Goal: Task Accomplishment & Management: Use online tool/utility

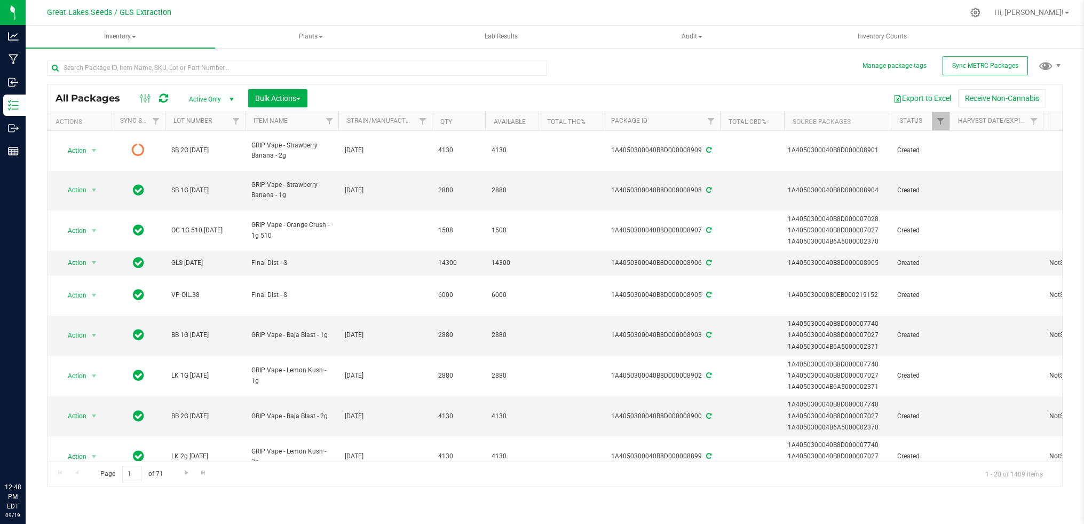
click at [155, 70] on input "text" at bounding box center [297, 68] width 500 height 16
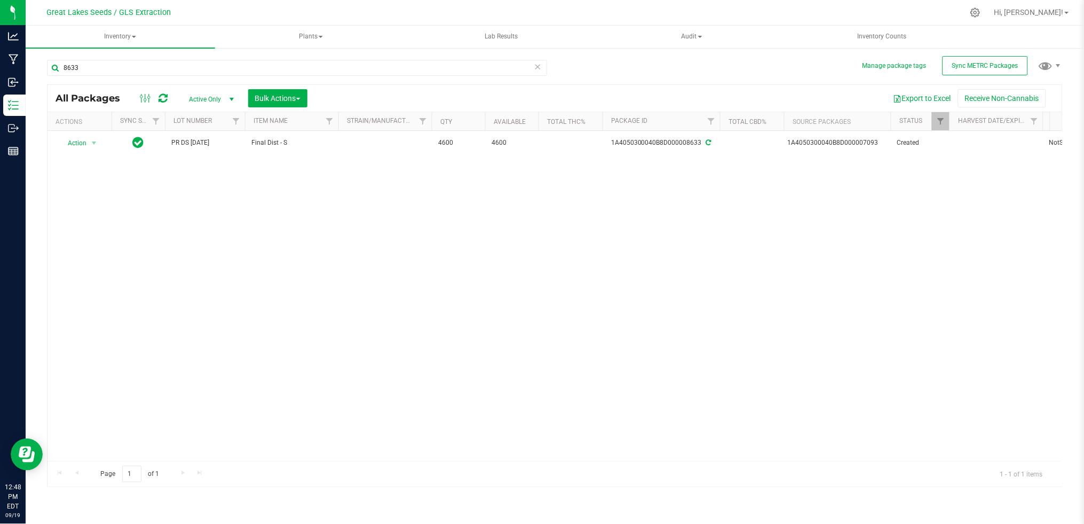
type input "8633"
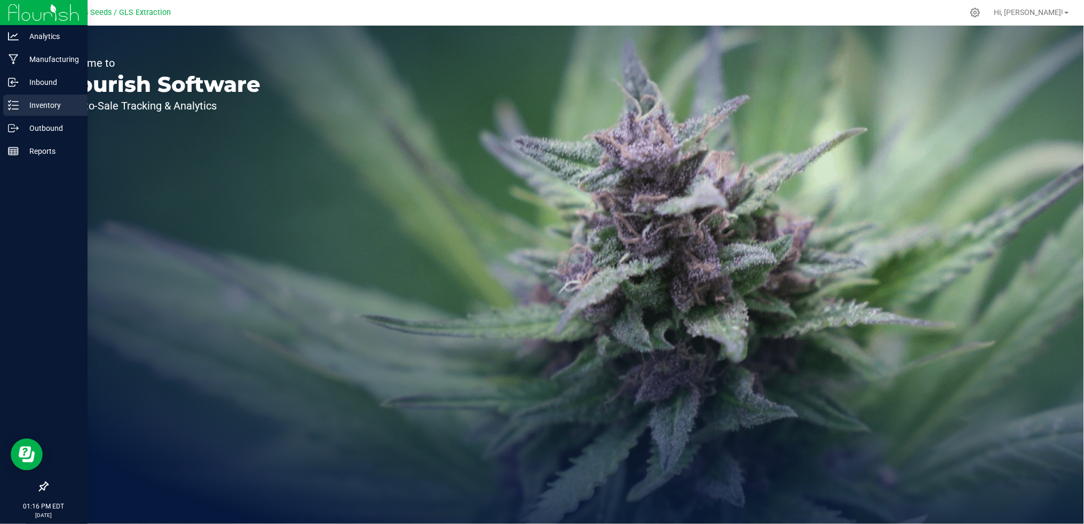
click at [47, 102] on p "Inventory" at bounding box center [51, 105] width 64 height 13
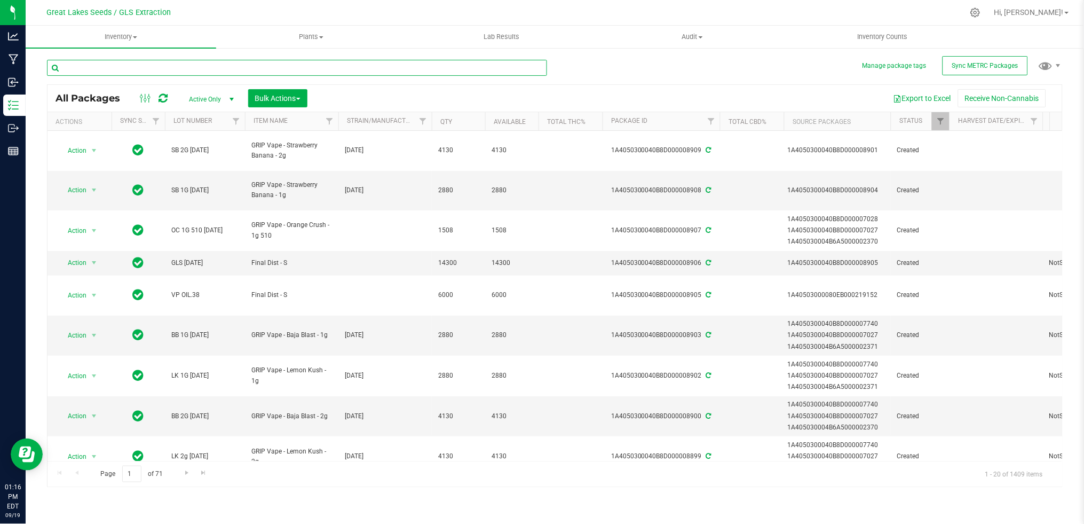
click at [185, 67] on input "text" at bounding box center [297, 68] width 500 height 16
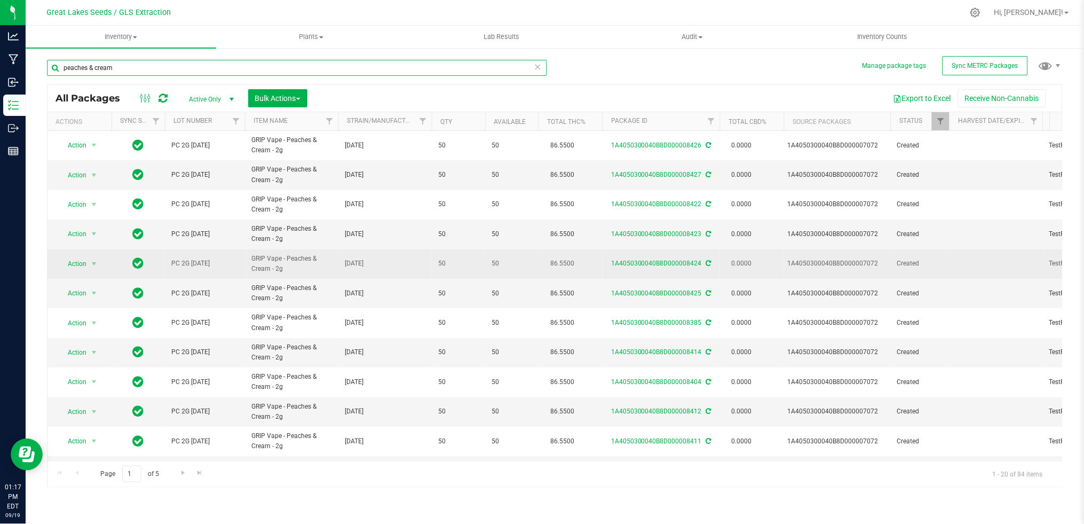
scroll to position [273, 0]
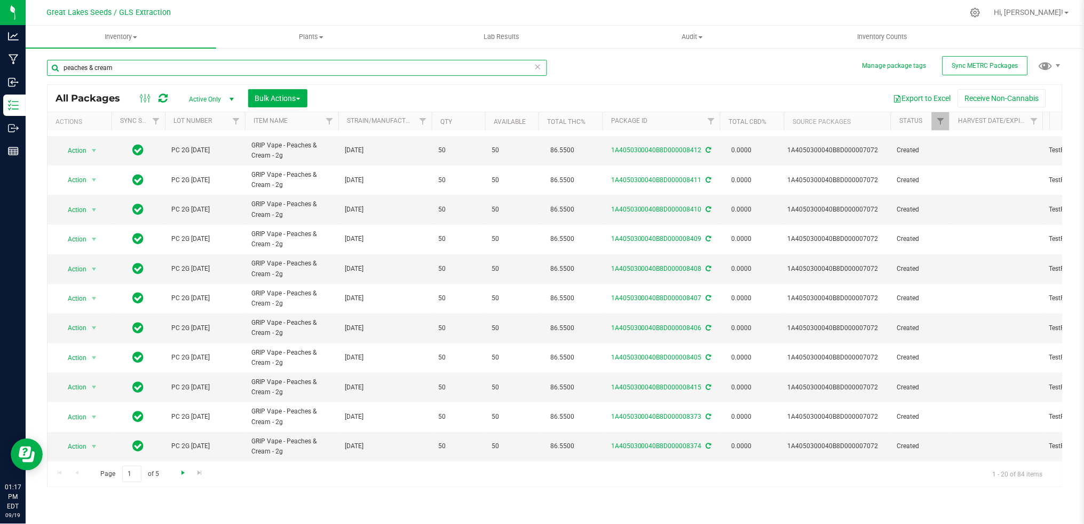
type input "peaches & cream"
click at [184, 472] on span "Go to the next page" at bounding box center [183, 472] width 9 height 9
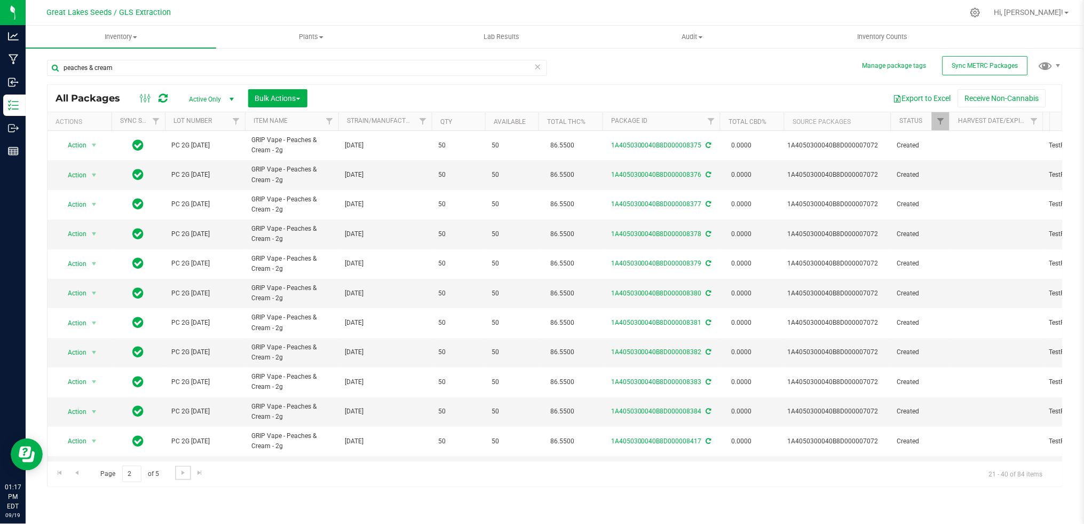
scroll to position [273, 0]
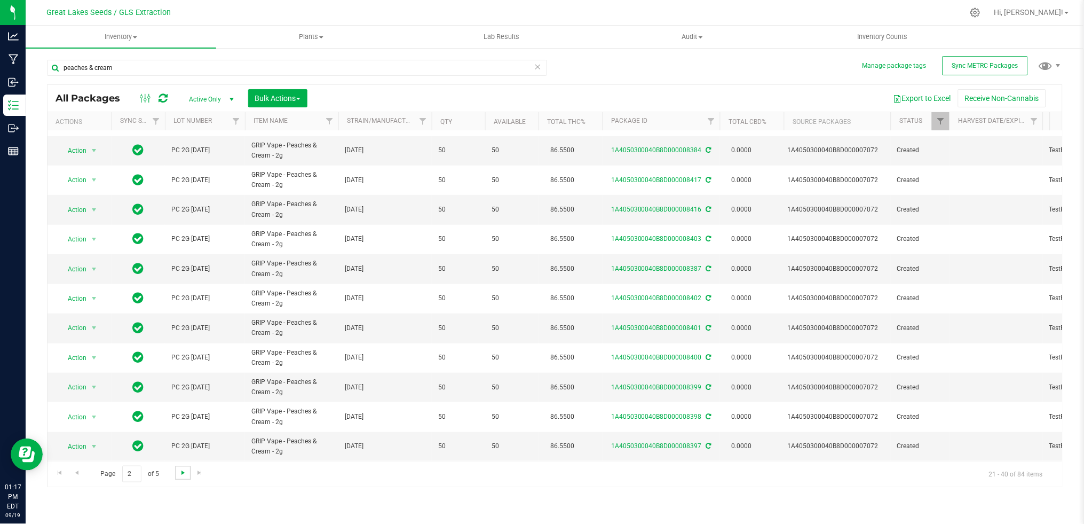
click at [179, 472] on span "Go to the next page" at bounding box center [183, 472] width 9 height 9
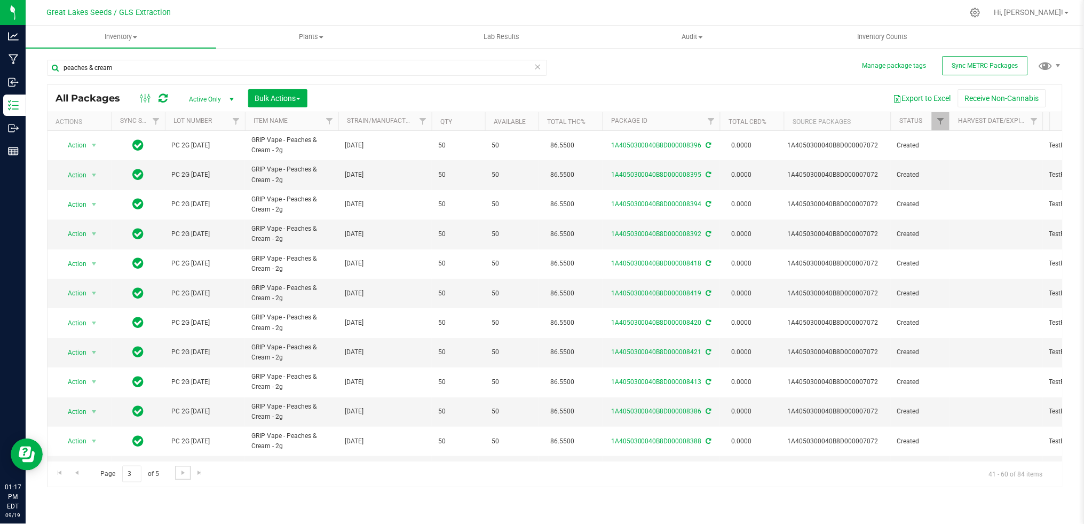
scroll to position [273, 0]
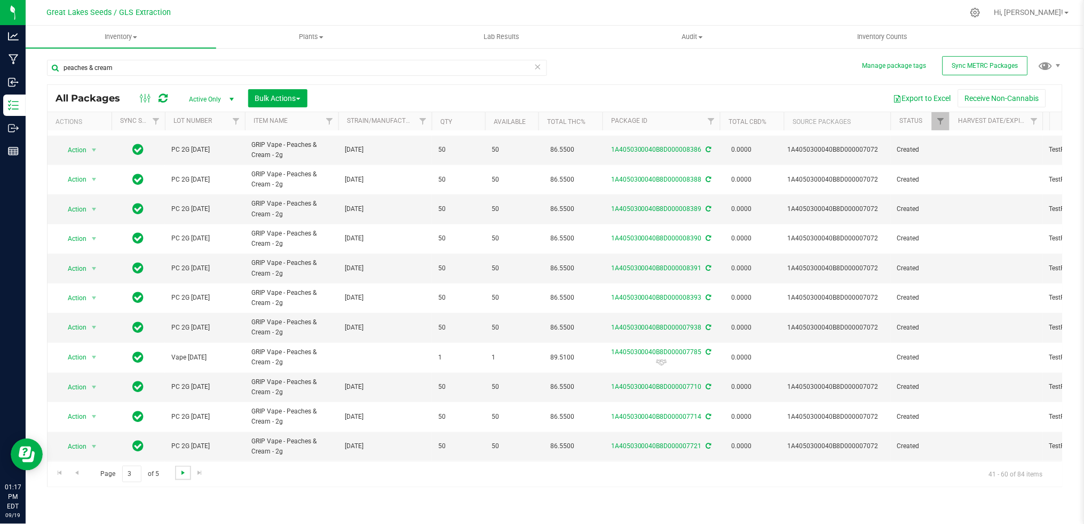
click at [182, 476] on span "Go to the next page" at bounding box center [183, 472] width 9 height 9
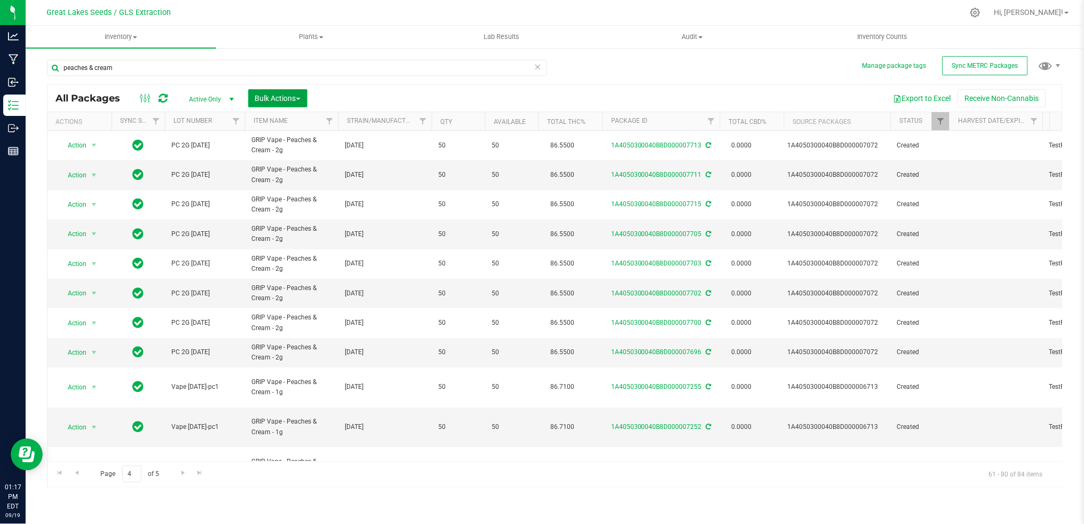
click at [296, 94] on span "Bulk Actions" at bounding box center [277, 98] width 45 height 9
click at [294, 219] on span "Print package labels" at bounding box center [287, 220] width 64 height 9
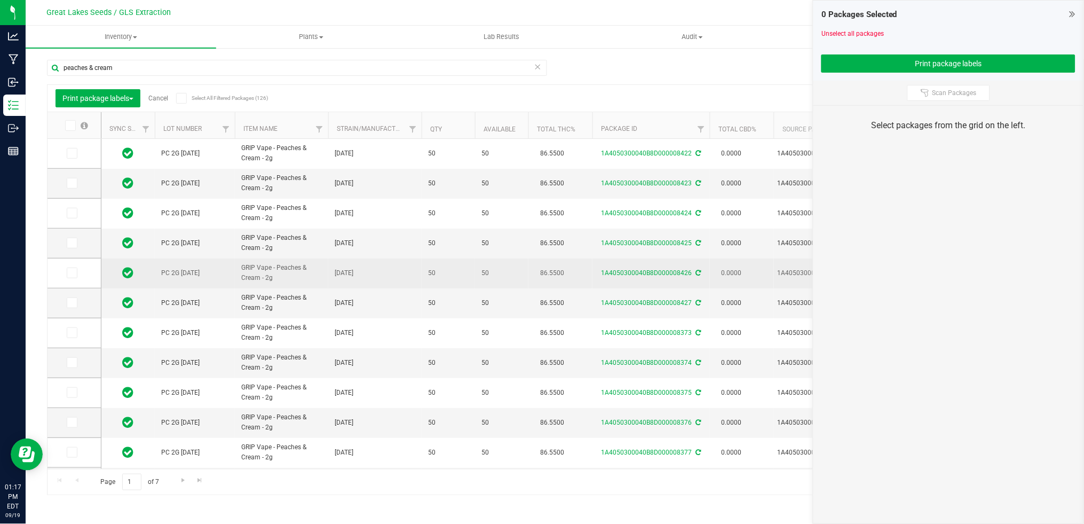
scroll to position [267, 0]
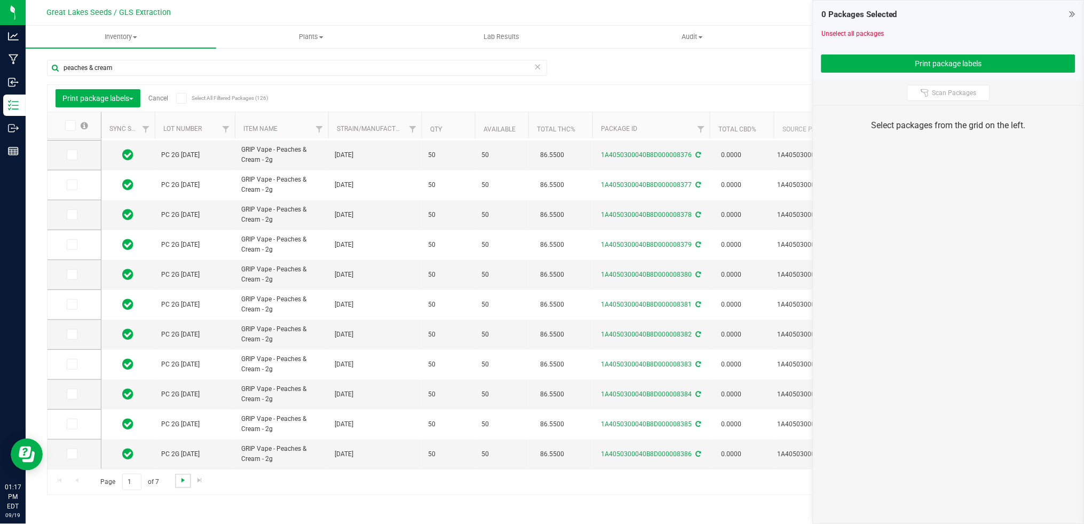
click at [182, 481] on span "Go to the next page" at bounding box center [183, 480] width 9 height 9
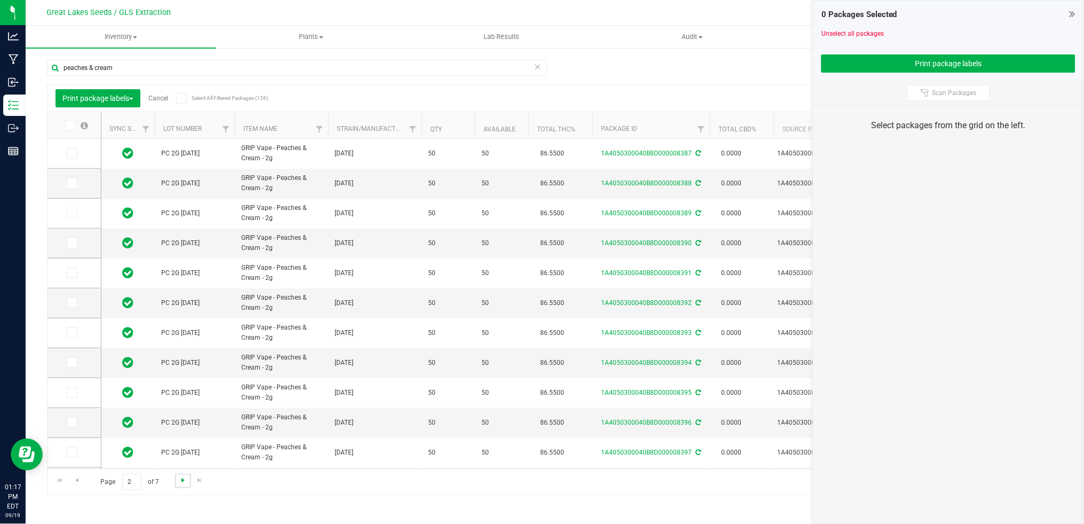
click at [182, 481] on span "Go to the next page" at bounding box center [183, 480] width 9 height 9
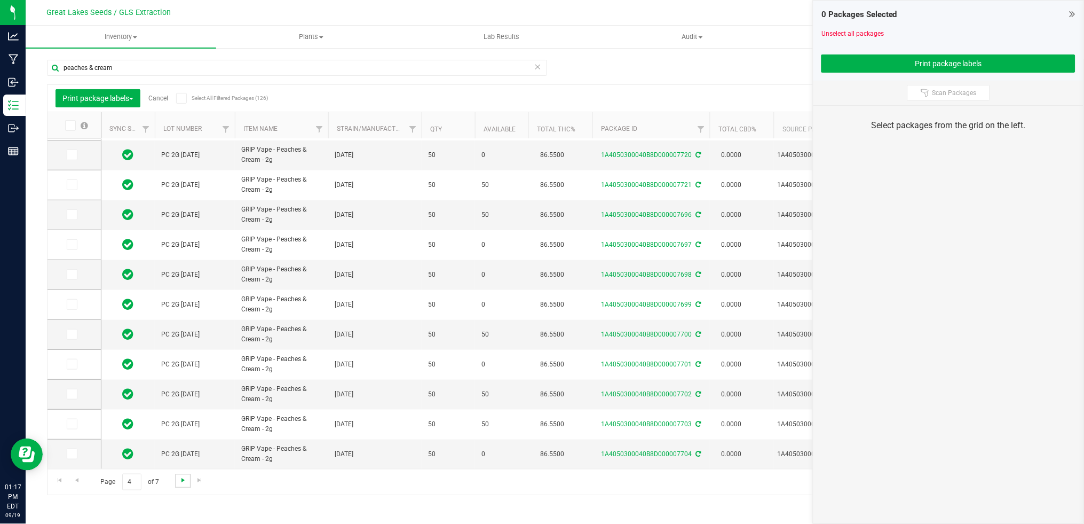
click at [182, 484] on span "Go to the next page" at bounding box center [183, 480] width 9 height 9
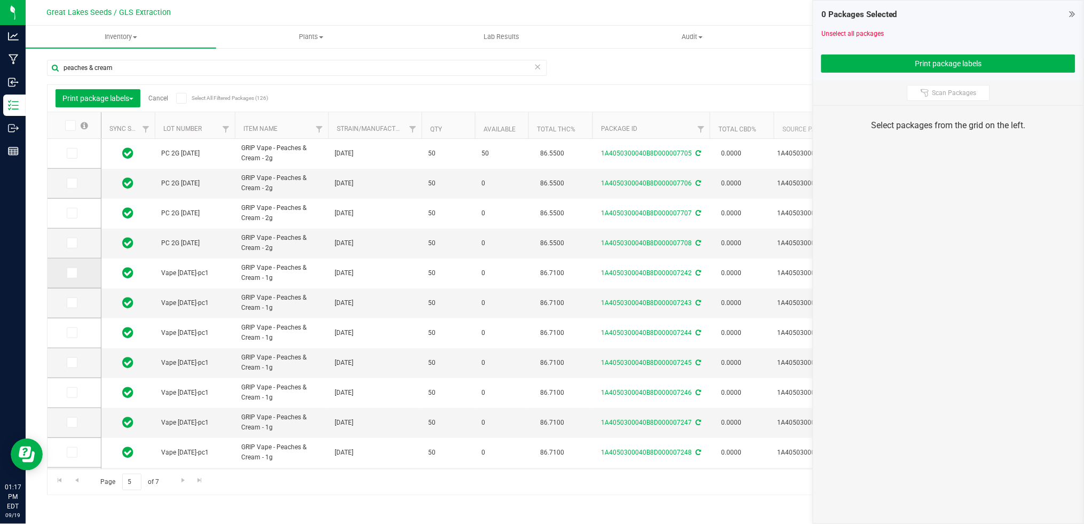
click at [73, 273] on icon at bounding box center [71, 273] width 7 height 0
click at [0, 0] on input "checkbox" at bounding box center [0, 0] width 0 height 0
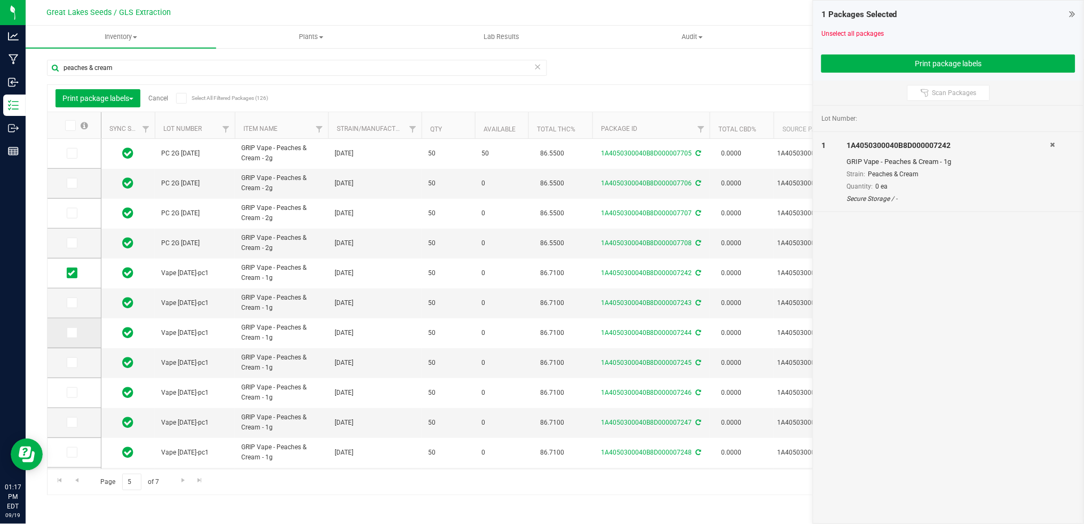
drag, startPoint x: 74, startPoint y: 300, endPoint x: 69, endPoint y: 330, distance: 30.3
click at [74, 303] on icon at bounding box center [71, 303] width 7 height 0
click at [0, 0] on input "checkbox" at bounding box center [0, 0] width 0 height 0
click at [69, 333] on icon at bounding box center [71, 333] width 7 height 0
click at [0, 0] on input "checkbox" at bounding box center [0, 0] width 0 height 0
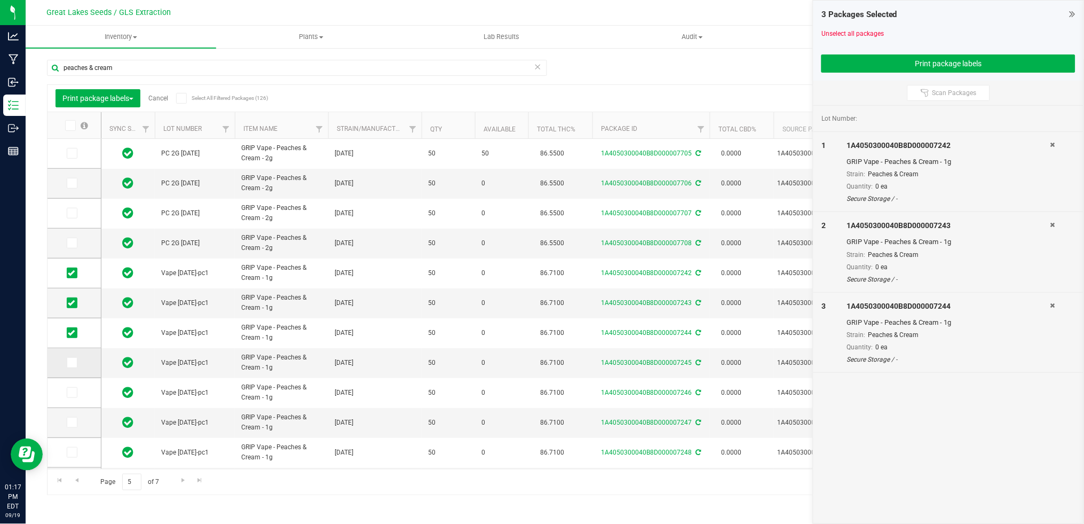
click at [74, 362] on icon at bounding box center [71, 362] width 7 height 0
click at [0, 0] on input "checkbox" at bounding box center [0, 0] width 0 height 0
click at [76, 393] on span at bounding box center [72, 392] width 11 height 11
click at [0, 0] on input "checkbox" at bounding box center [0, 0] width 0 height 0
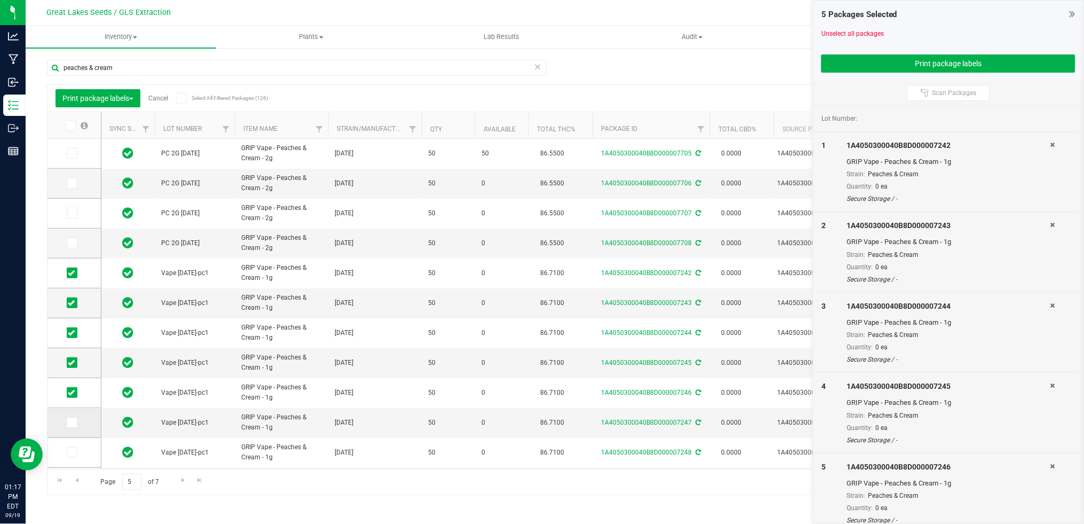
click at [73, 422] on icon at bounding box center [71, 422] width 7 height 0
click at [0, 0] on input "checkbox" at bounding box center [0, 0] width 0 height 0
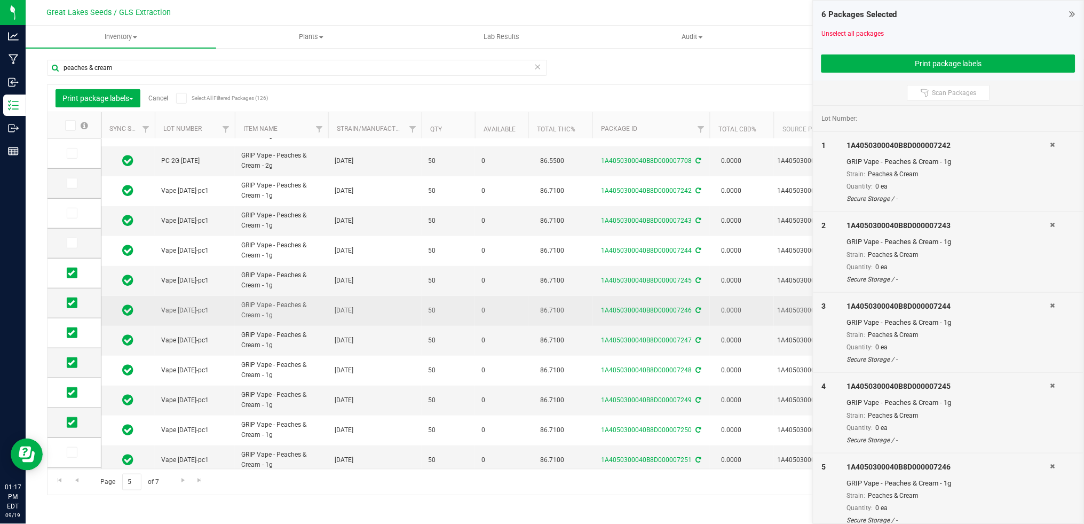
scroll to position [160, 0]
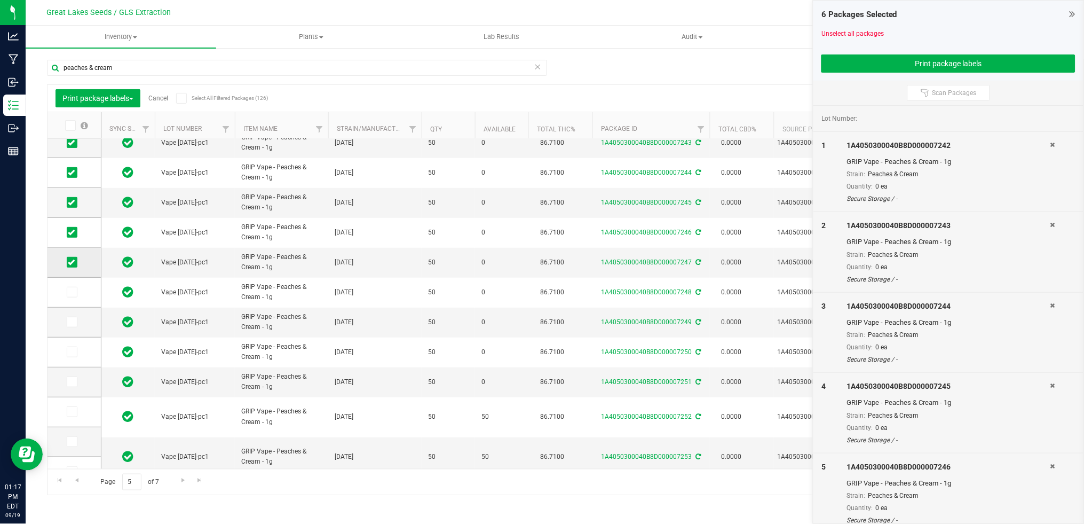
click at [72, 262] on icon at bounding box center [71, 262] width 7 height 0
click at [0, 0] on input "checkbox" at bounding box center [0, 0] width 0 height 0
drag, startPoint x: 71, startPoint y: 231, endPoint x: 70, endPoint y: 213, distance: 18.2
click at [72, 232] on icon at bounding box center [71, 232] width 7 height 0
click at [0, 0] on input "checkbox" at bounding box center [0, 0] width 0 height 0
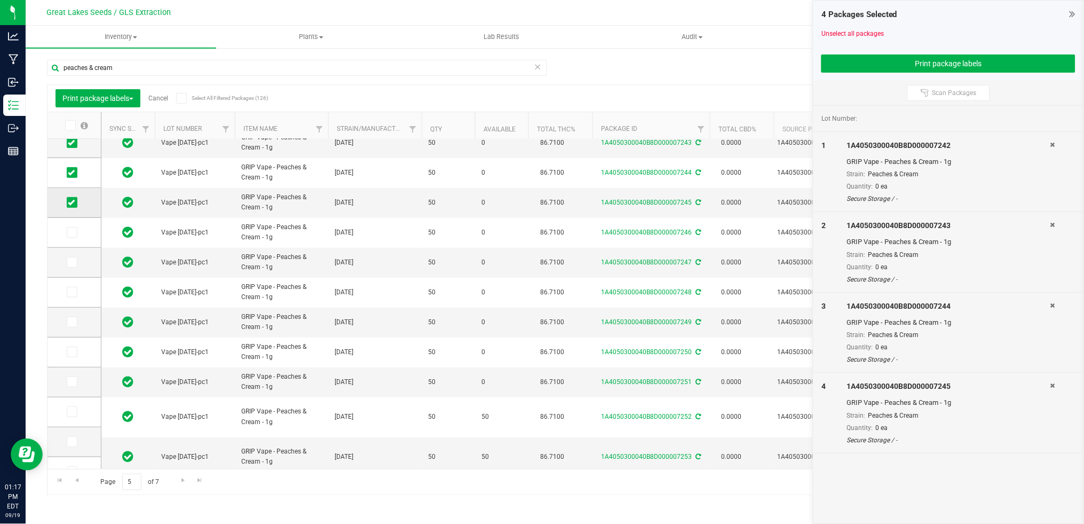
click at [68, 196] on td at bounding box center [74, 203] width 53 height 30
click at [74, 159] on td at bounding box center [74, 173] width 53 height 30
click at [74, 143] on icon at bounding box center [71, 143] width 7 height 0
click at [0, 0] on input "checkbox" at bounding box center [0, 0] width 0 height 0
click at [73, 172] on icon at bounding box center [71, 172] width 7 height 0
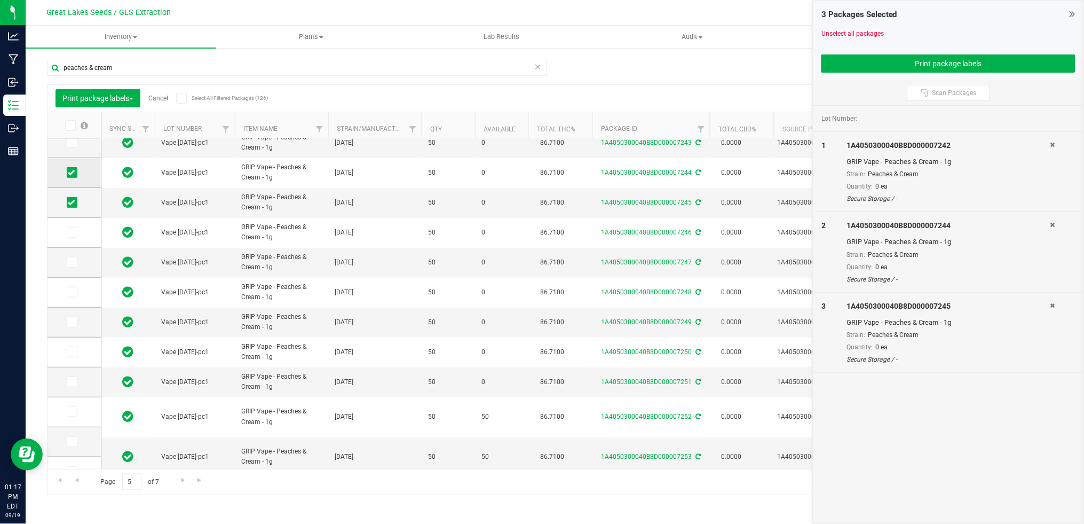
click at [0, 0] on input "checkbox" at bounding box center [0, 0] width 0 height 0
click at [73, 202] on icon at bounding box center [71, 202] width 7 height 0
click at [0, 0] on input "checkbox" at bounding box center [0, 0] width 0 height 0
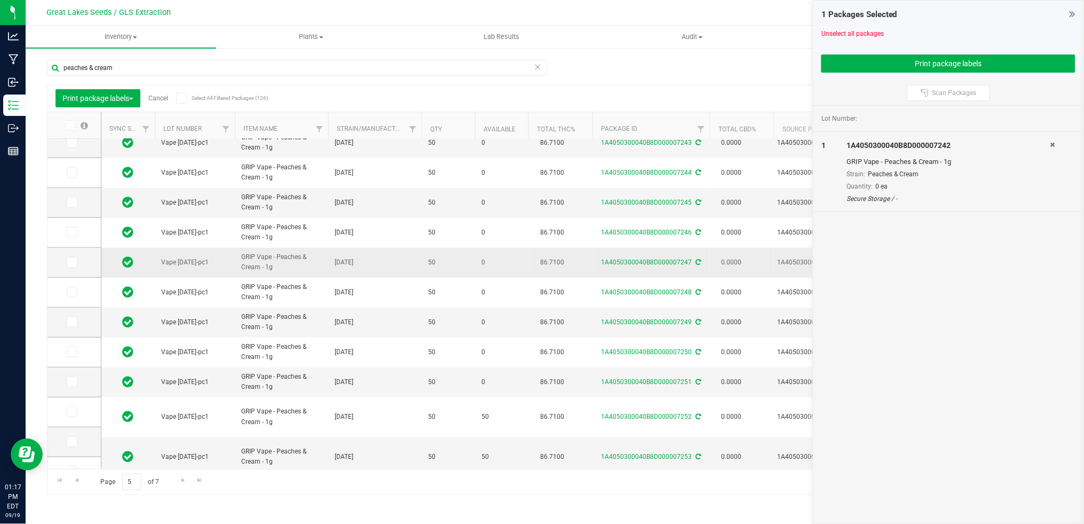
scroll to position [0, 0]
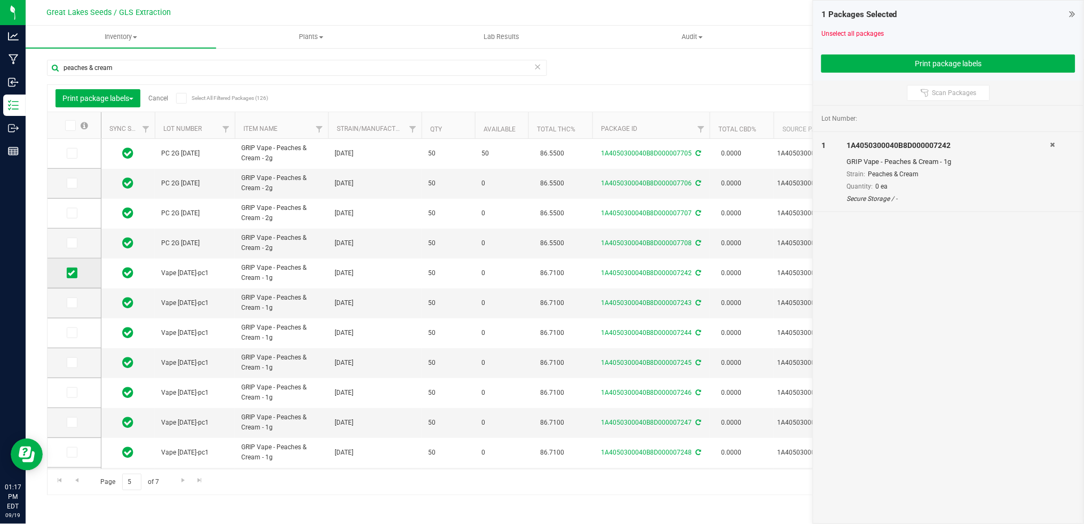
click at [72, 273] on icon at bounding box center [71, 273] width 7 height 0
click at [0, 0] on input "checkbox" at bounding box center [0, 0] width 0 height 0
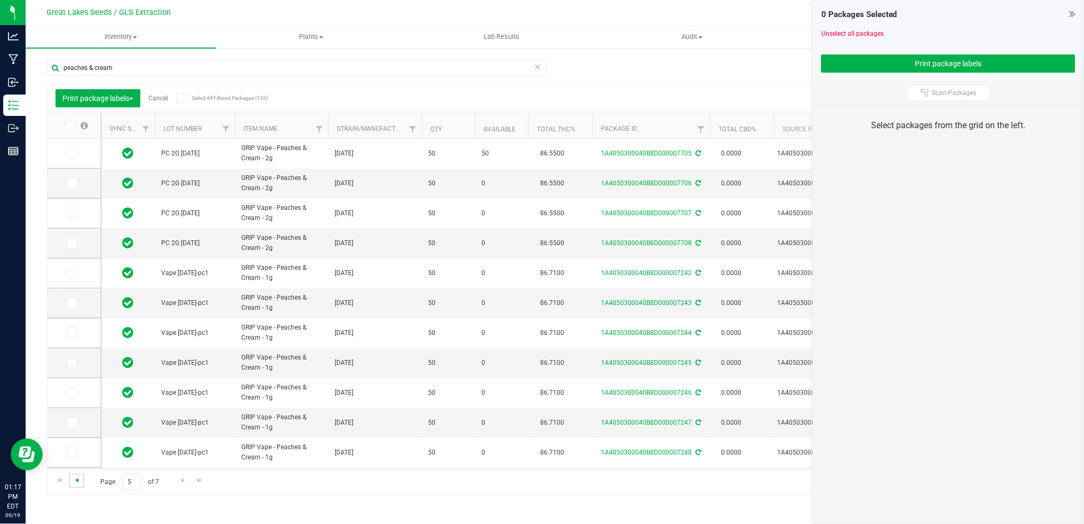
click at [77, 482] on span "Go to the previous page" at bounding box center [77, 480] width 9 height 9
click at [80, 480] on span "Go to the previous page" at bounding box center [77, 480] width 9 height 9
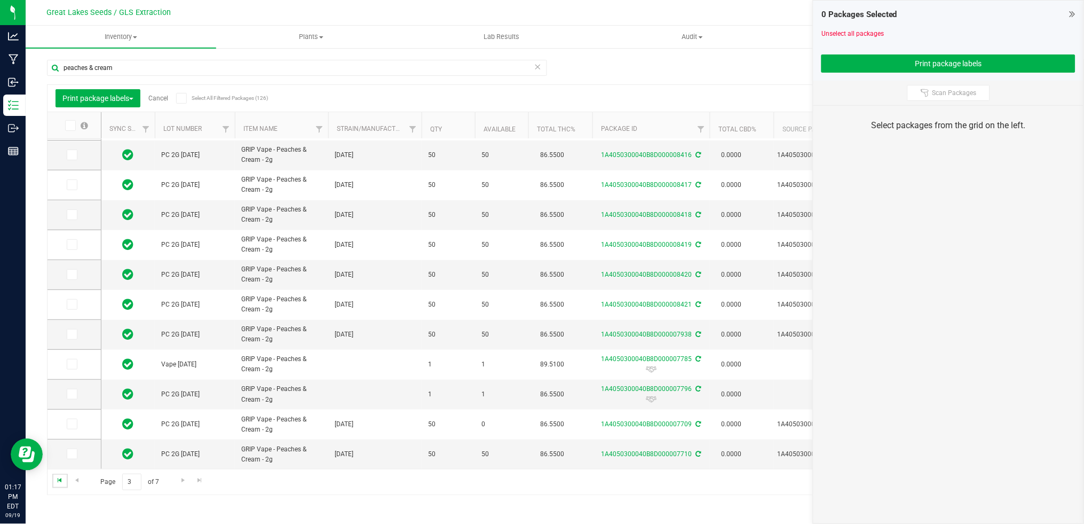
click at [62, 478] on span "Go to the first page" at bounding box center [60, 480] width 9 height 9
click at [181, 484] on span "Go to the next page" at bounding box center [183, 480] width 9 height 9
click at [180, 480] on span "Go to the next page" at bounding box center [183, 480] width 9 height 9
click at [183, 479] on span "Go to the next page" at bounding box center [183, 480] width 9 height 9
click at [492, 125] on link "Available" at bounding box center [500, 128] width 32 height 7
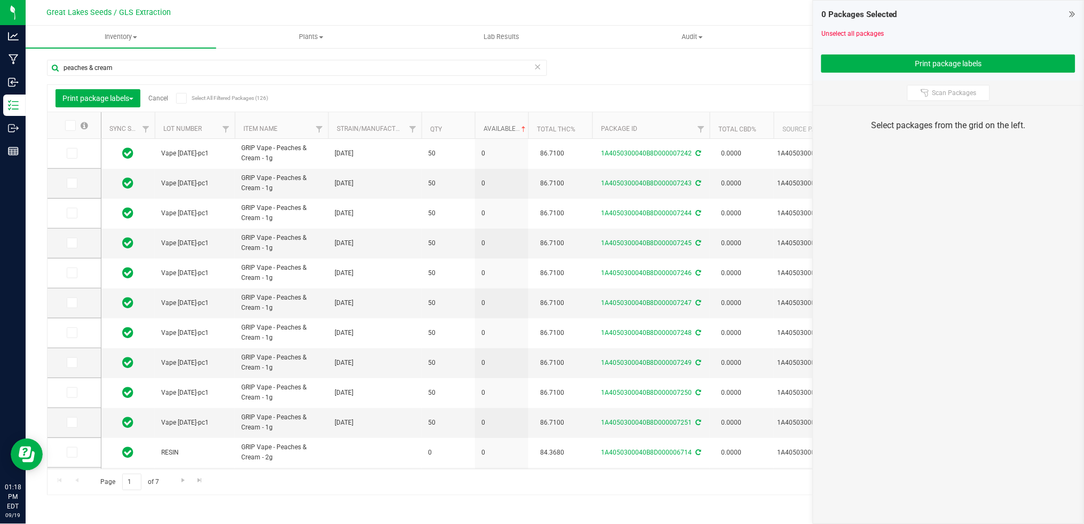
click at [501, 128] on link "Available" at bounding box center [506, 128] width 44 height 7
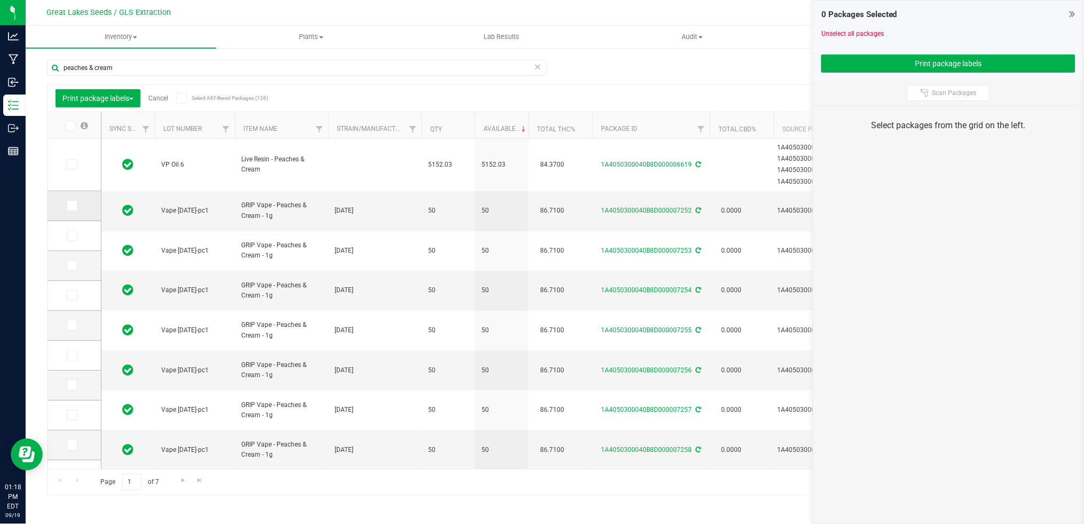
click at [68, 206] on icon at bounding box center [71, 206] width 7 height 0
click at [0, 0] on input "checkbox" at bounding box center [0, 0] width 0 height 0
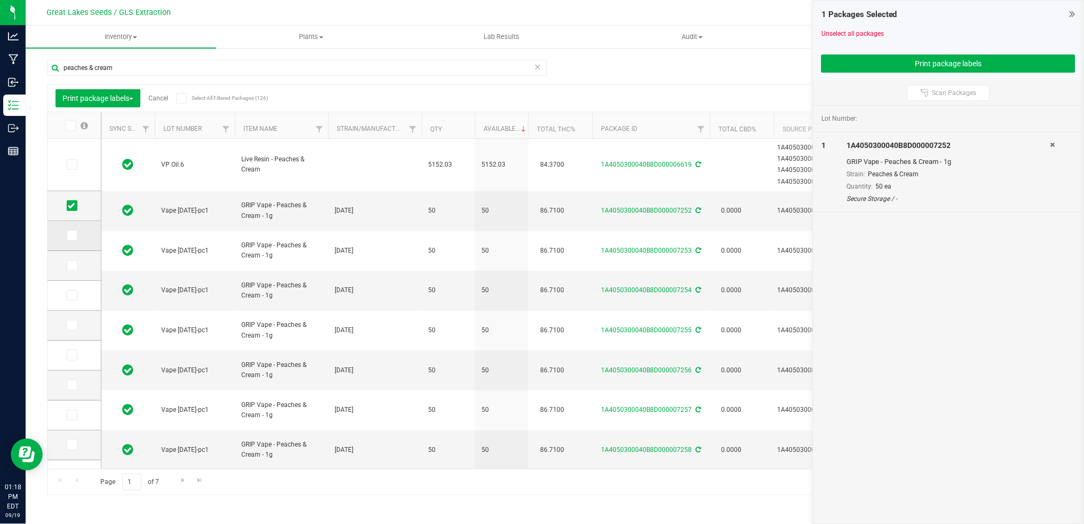
click at [69, 235] on icon at bounding box center [71, 235] width 7 height 0
click at [0, 0] on input "checkbox" at bounding box center [0, 0] width 0 height 0
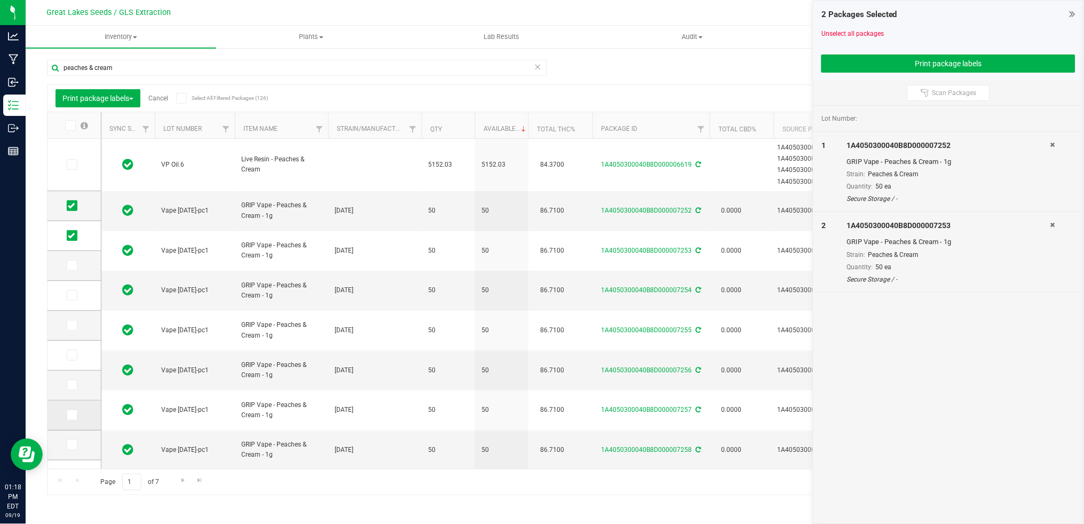
click at [72, 415] on icon at bounding box center [71, 415] width 7 height 0
click at [0, 0] on input "checkbox" at bounding box center [0, 0] width 0 height 0
click at [74, 385] on icon at bounding box center [71, 385] width 7 height 0
click at [0, 0] on input "checkbox" at bounding box center [0, 0] width 0 height 0
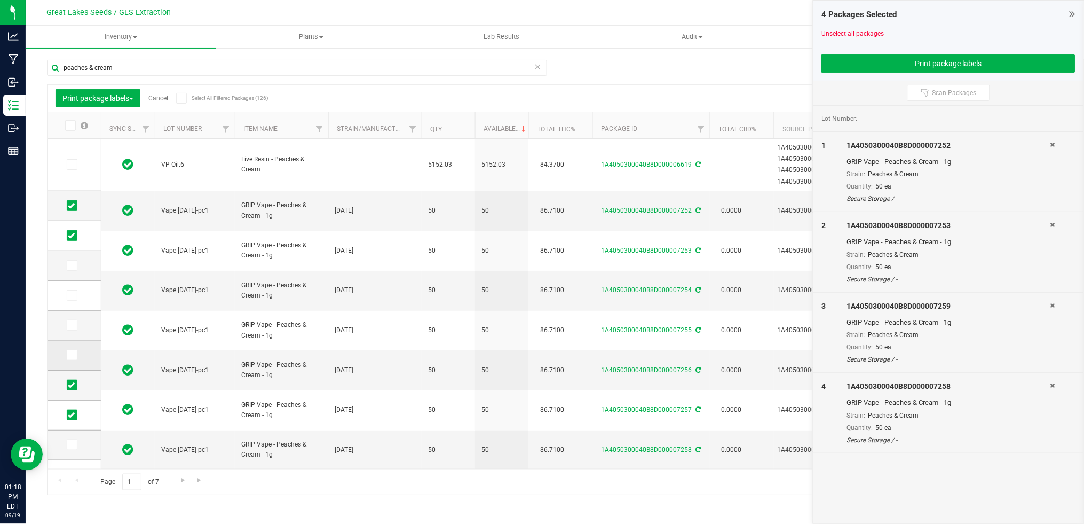
click at [72, 355] on icon at bounding box center [71, 355] width 7 height 0
click at [0, 0] on input "checkbox" at bounding box center [0, 0] width 0 height 0
click at [74, 325] on icon at bounding box center [71, 325] width 7 height 0
click at [0, 0] on input "checkbox" at bounding box center [0, 0] width 0 height 0
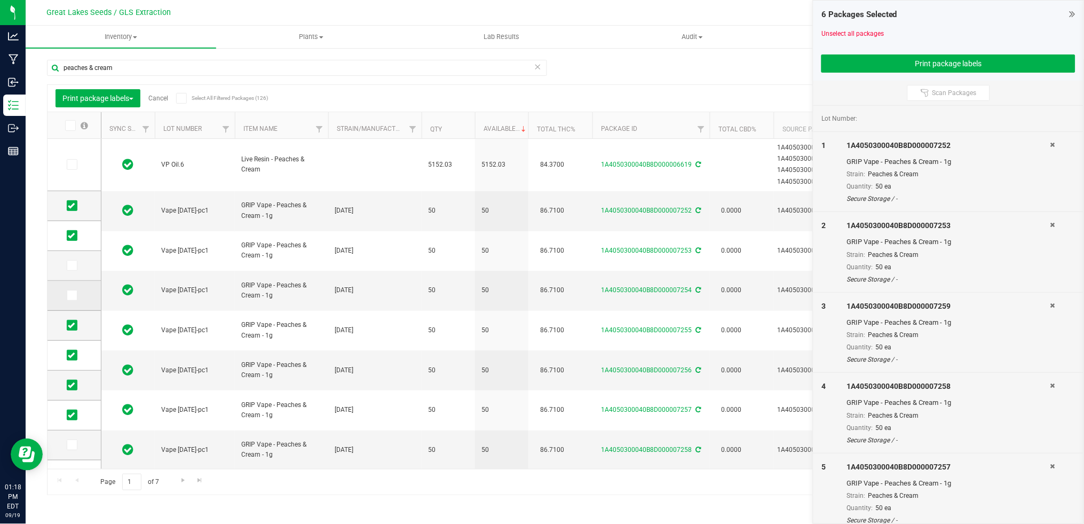
click at [74, 295] on icon at bounding box center [71, 295] width 7 height 0
click at [0, 0] on input "checkbox" at bounding box center [0, 0] width 0 height 0
click at [69, 265] on icon at bounding box center [71, 265] width 7 height 0
click at [0, 0] on input "checkbox" at bounding box center [0, 0] width 0 height 0
click at [953, 62] on button "Print package labels" at bounding box center [949, 63] width 254 height 18
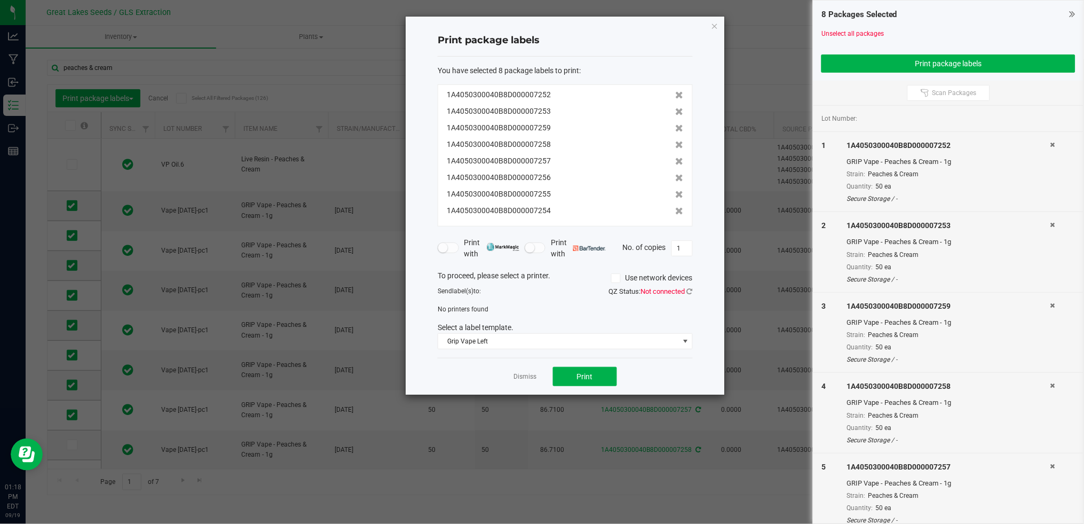
click at [660, 287] on span "Not connected" at bounding box center [663, 291] width 44 height 8
click at [693, 288] on icon at bounding box center [690, 291] width 6 height 7
click at [689, 288] on icon at bounding box center [690, 291] width 6 height 7
click at [479, 17] on div "ReferenceError: RSVP is not defined" at bounding box center [542, 13] width 160 height 27
click at [713, 22] on icon "button" at bounding box center [714, 25] width 7 height 13
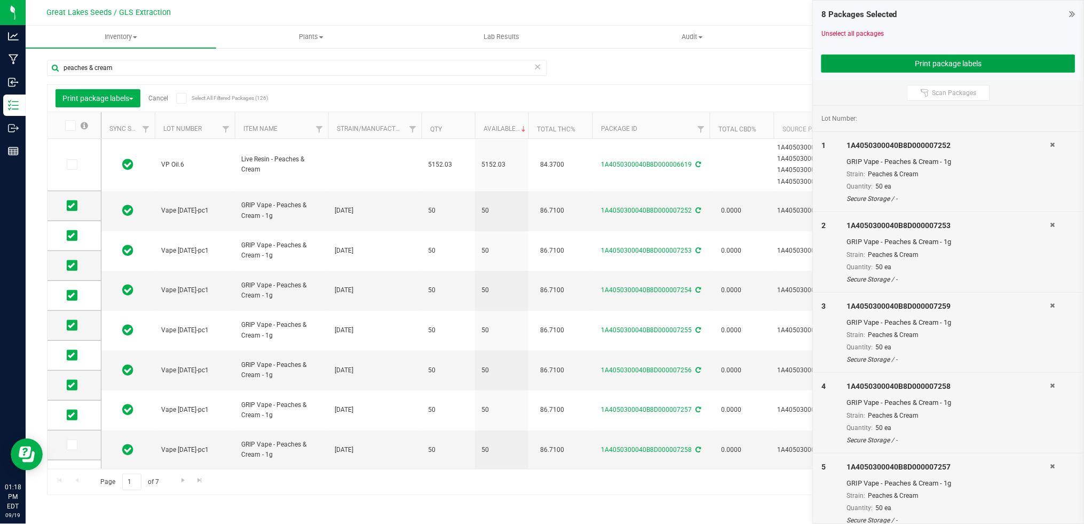
click at [883, 63] on button "Print package labels" at bounding box center [949, 63] width 254 height 18
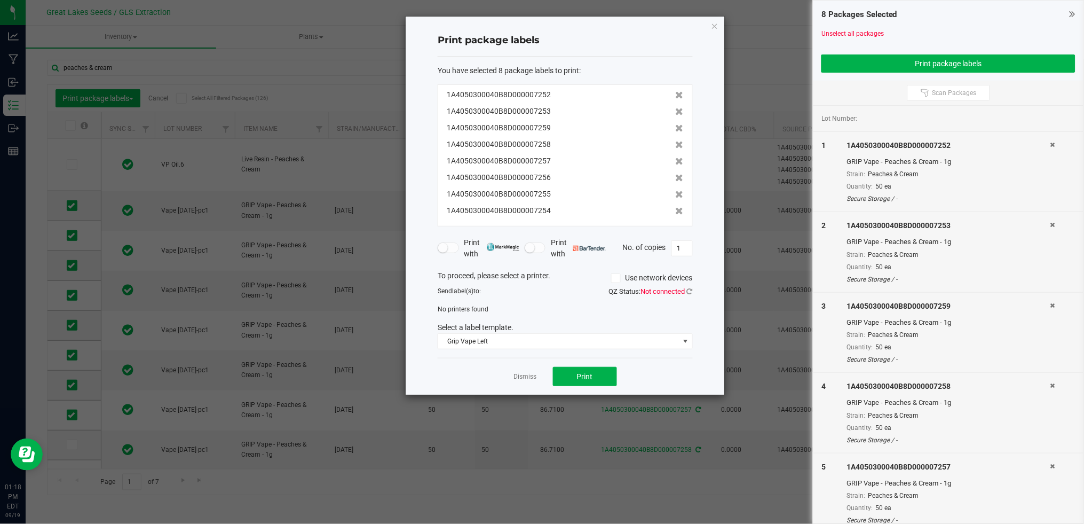
click at [617, 278] on icon at bounding box center [616, 278] width 7 height 0
click at [0, 0] on input "Use network devices" at bounding box center [0, 0] width 0 height 0
click at [691, 288] on icon at bounding box center [690, 291] width 6 height 7
click at [617, 278] on icon at bounding box center [616, 278] width 7 height 0
click at [0, 0] on input "Use network devices" at bounding box center [0, 0] width 0 height 0
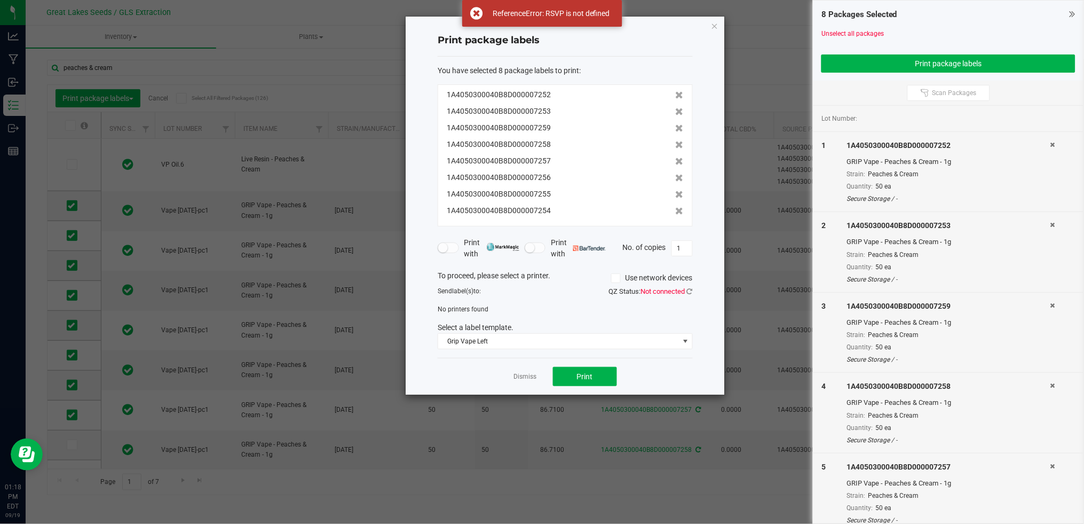
click at [696, 292] on div "QZ Status: Not connected" at bounding box center [633, 291] width 136 height 11
click at [689, 292] on icon at bounding box center [690, 291] width 6 height 7
click at [667, 286] on div "QZ Status: Not connected" at bounding box center [633, 291] width 136 height 11
click at [688, 292] on icon at bounding box center [690, 291] width 6 height 7
click at [478, 11] on div "ReferenceError: RSVP is not defined" at bounding box center [542, 13] width 160 height 27
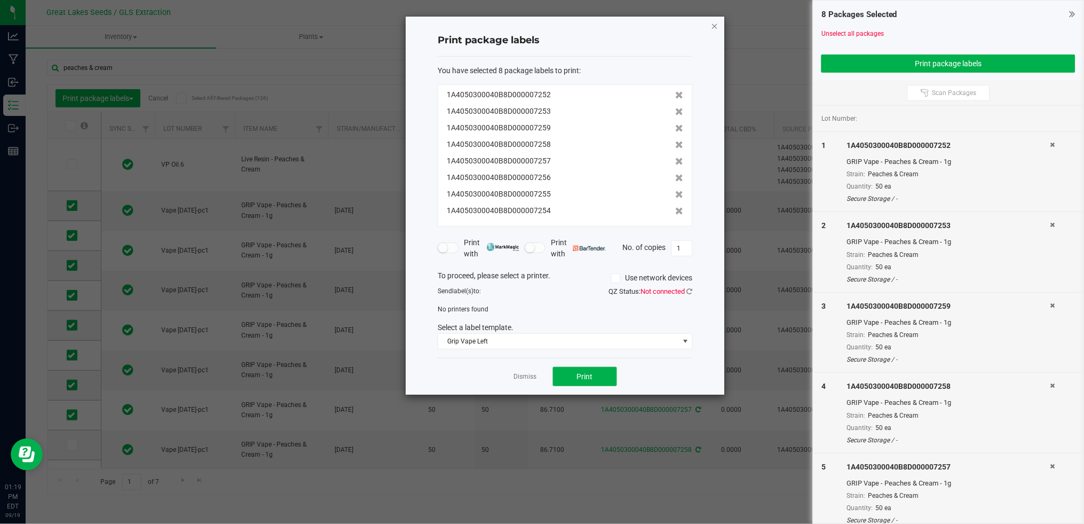
click at [717, 26] on icon "button" at bounding box center [714, 25] width 7 height 13
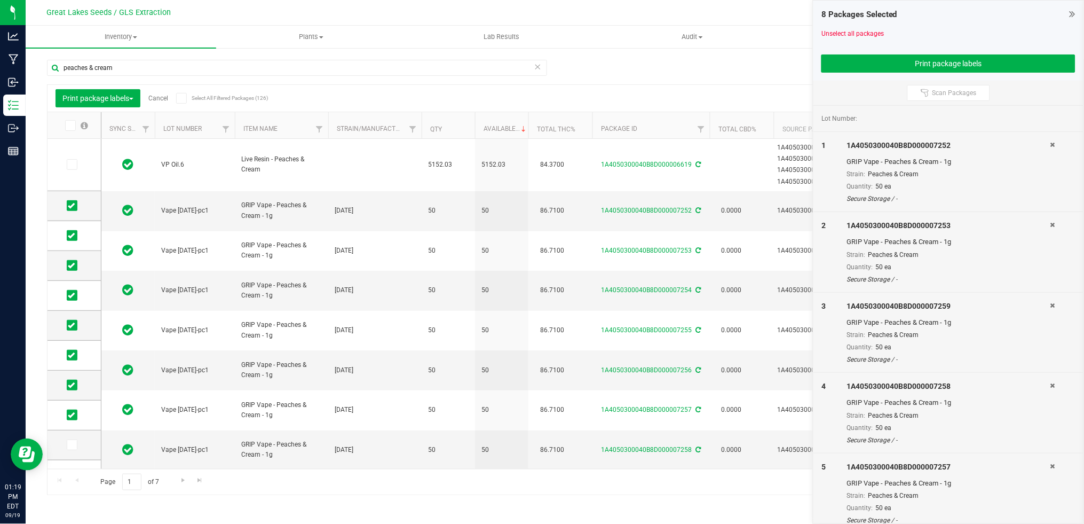
click at [1071, 11] on icon at bounding box center [1073, 14] width 6 height 11
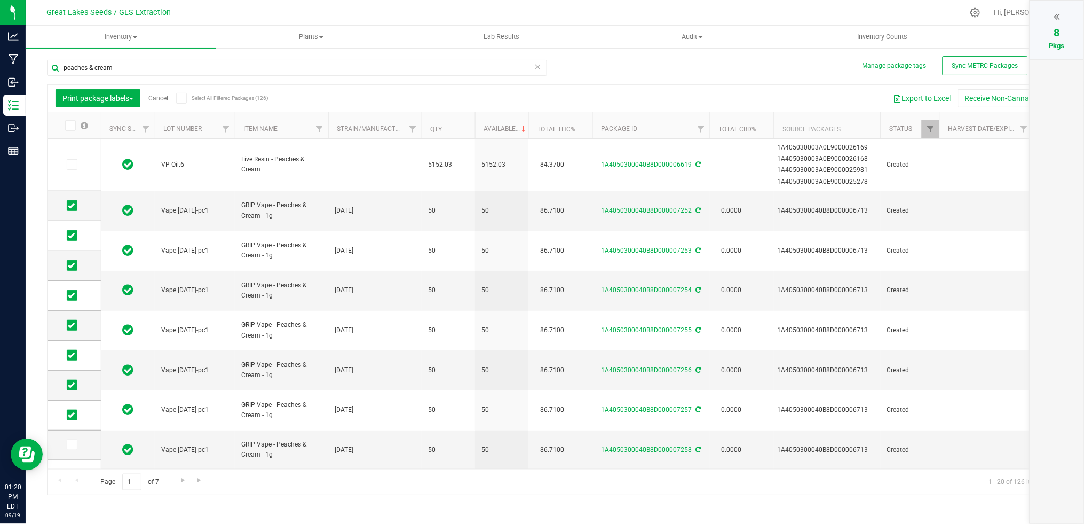
click at [1052, 13] on div at bounding box center [1057, 17] width 32 height 16
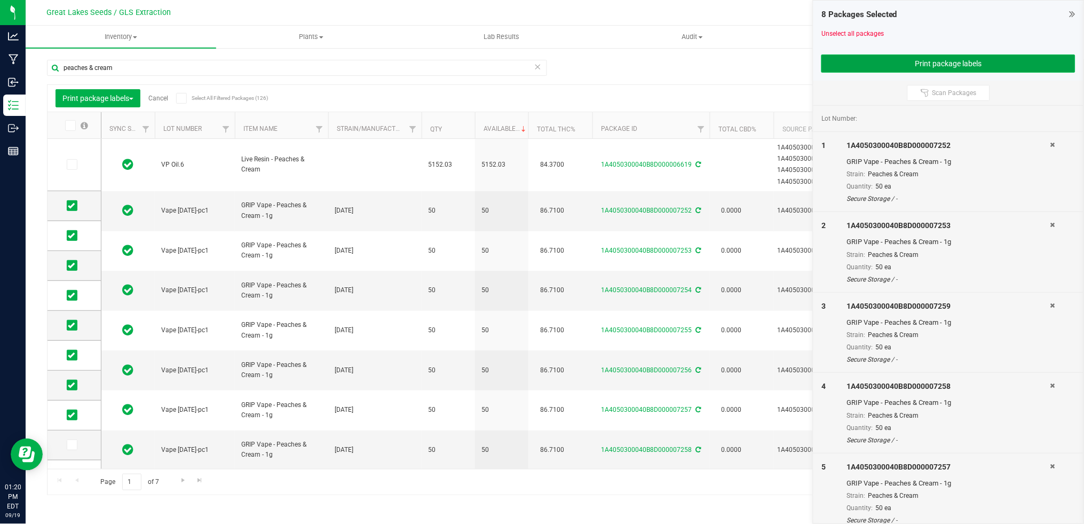
click at [947, 57] on button "Print package labels" at bounding box center [949, 63] width 254 height 18
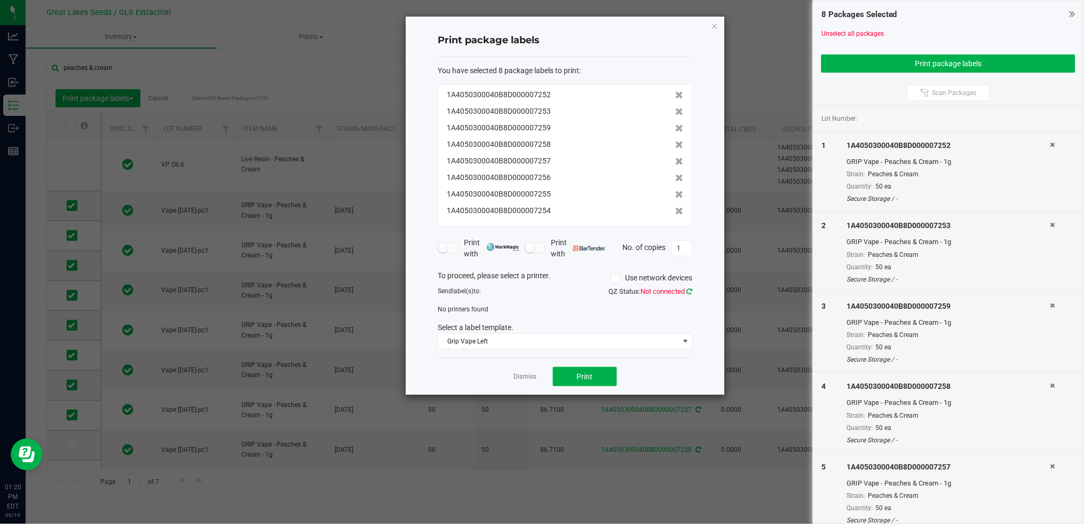
click at [689, 287] on link at bounding box center [690, 291] width 6 height 8
click at [527, 373] on link "Dismiss" at bounding box center [525, 376] width 23 height 9
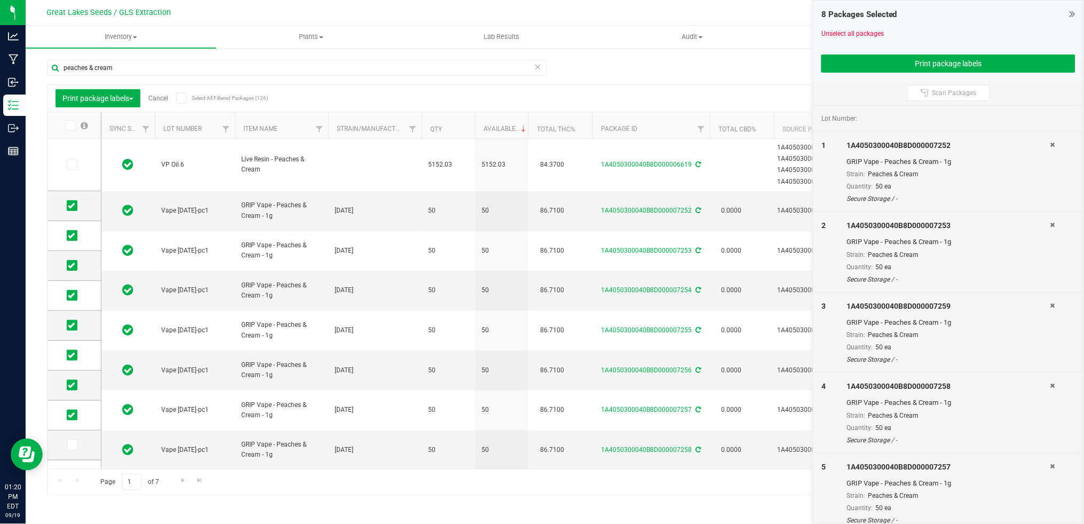
click at [1070, 14] on icon at bounding box center [1073, 14] width 6 height 11
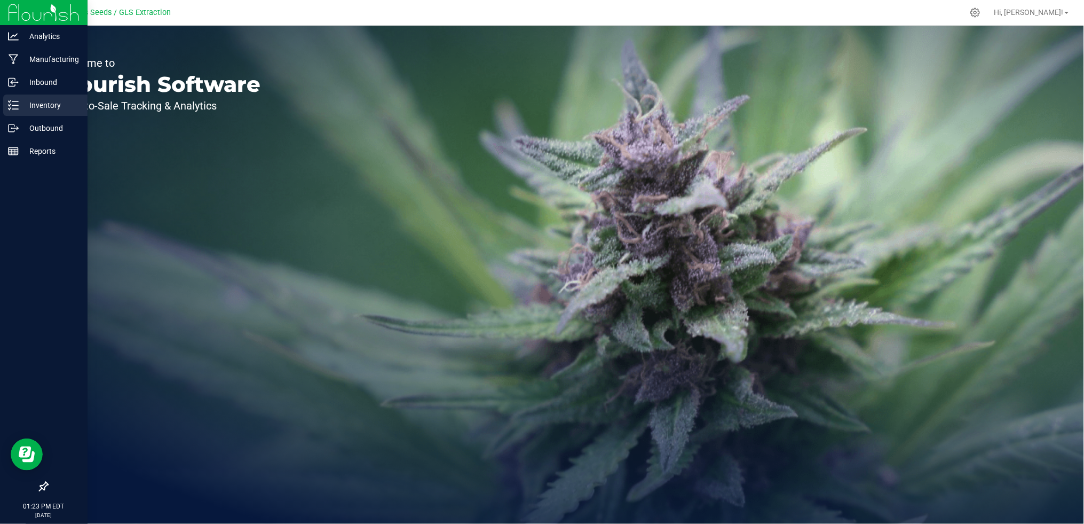
click at [36, 101] on p "Inventory" at bounding box center [51, 105] width 64 height 13
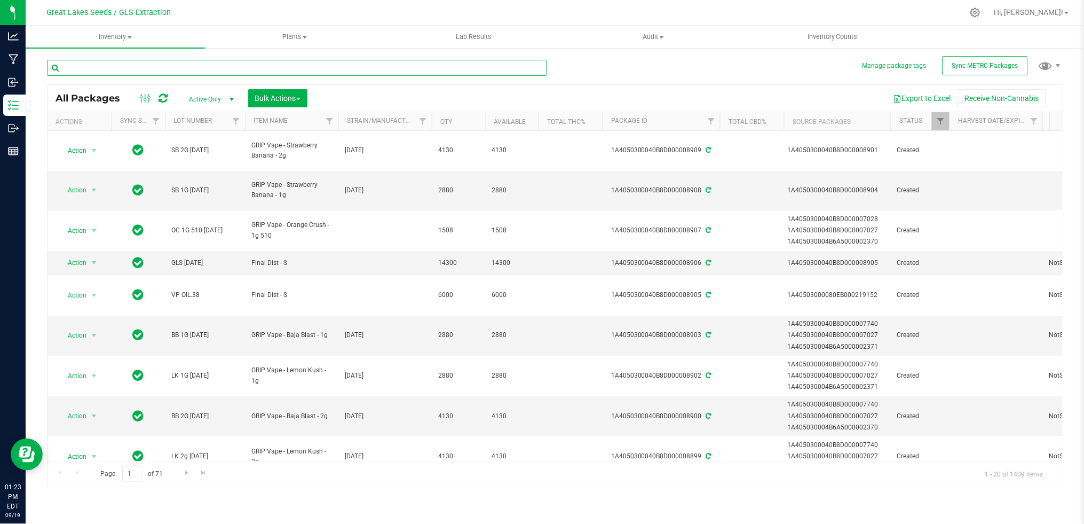
click at [159, 69] on input "text" at bounding box center [297, 68] width 500 height 16
type input "peaches"
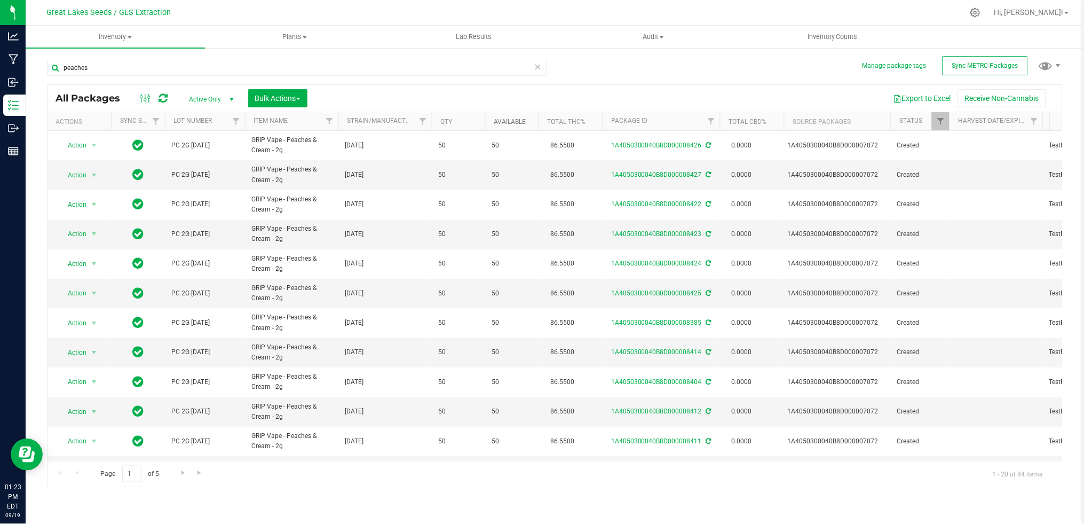
click at [506, 123] on link "Available" at bounding box center [510, 121] width 32 height 7
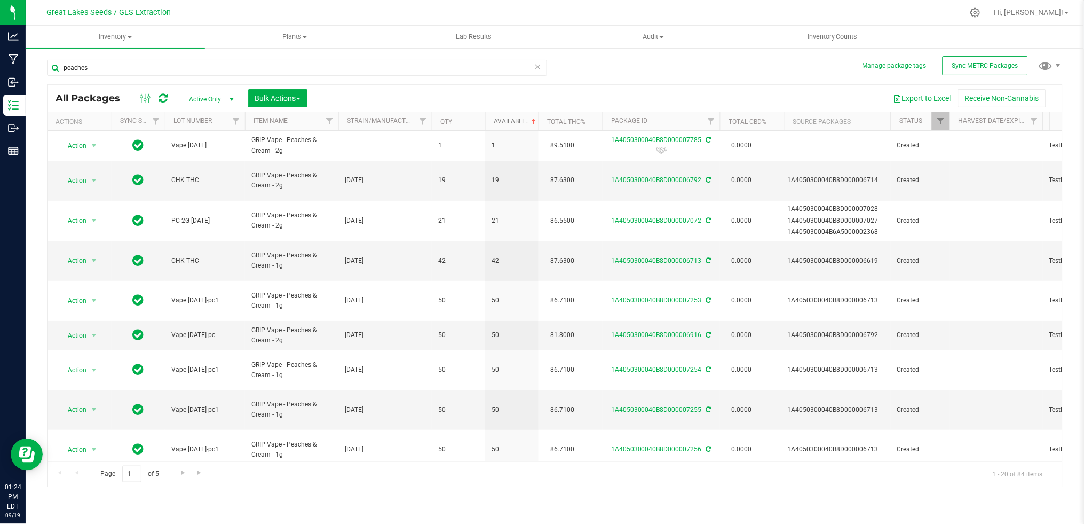
click at [506, 123] on link "Available" at bounding box center [516, 120] width 44 height 7
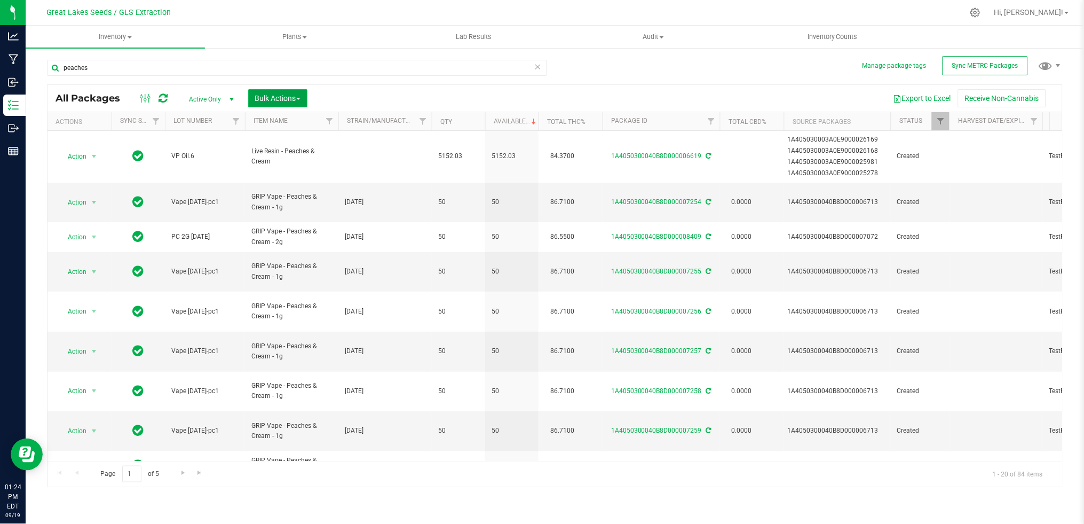
click at [268, 98] on span "Bulk Actions" at bounding box center [277, 98] width 45 height 9
click at [289, 215] on div "Print package labels" at bounding box center [294, 222] width 78 height 17
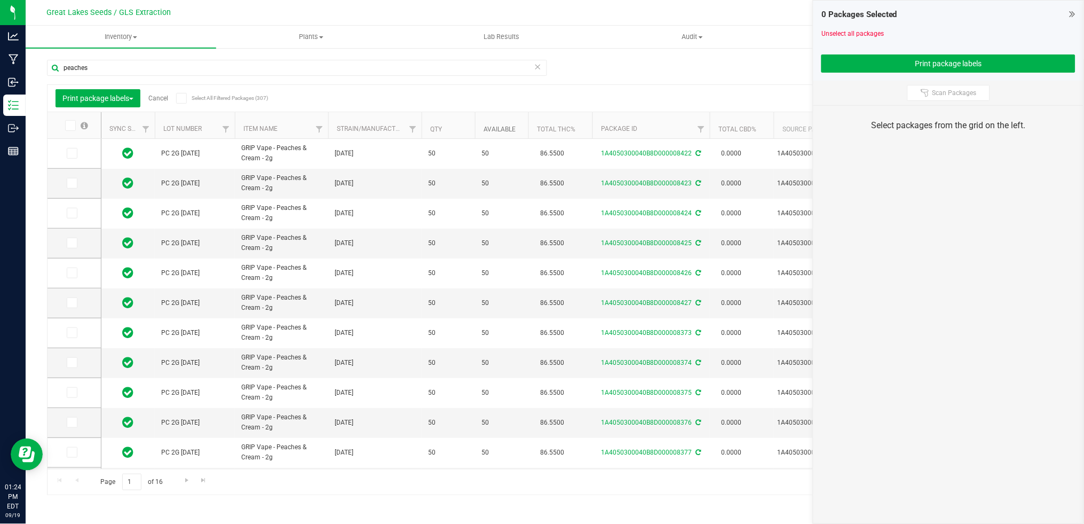
click at [491, 130] on link "Available" at bounding box center [500, 128] width 32 height 7
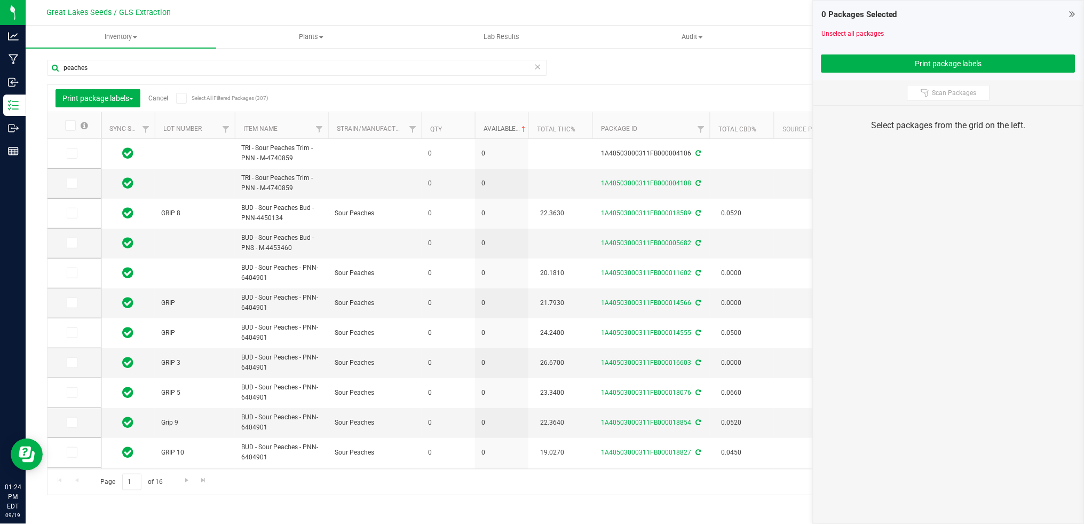
click at [491, 130] on link "Available" at bounding box center [506, 128] width 44 height 7
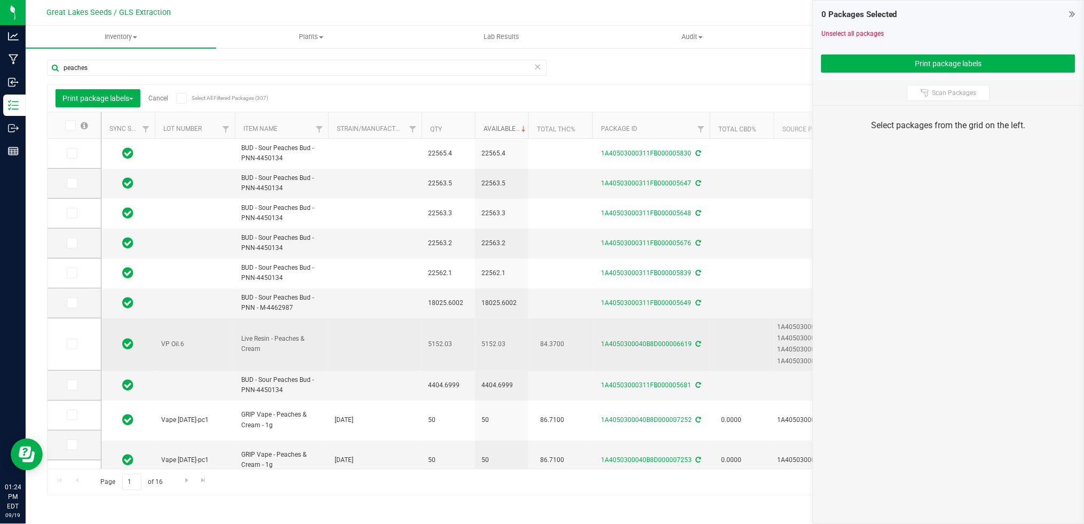
scroll to position [160, 0]
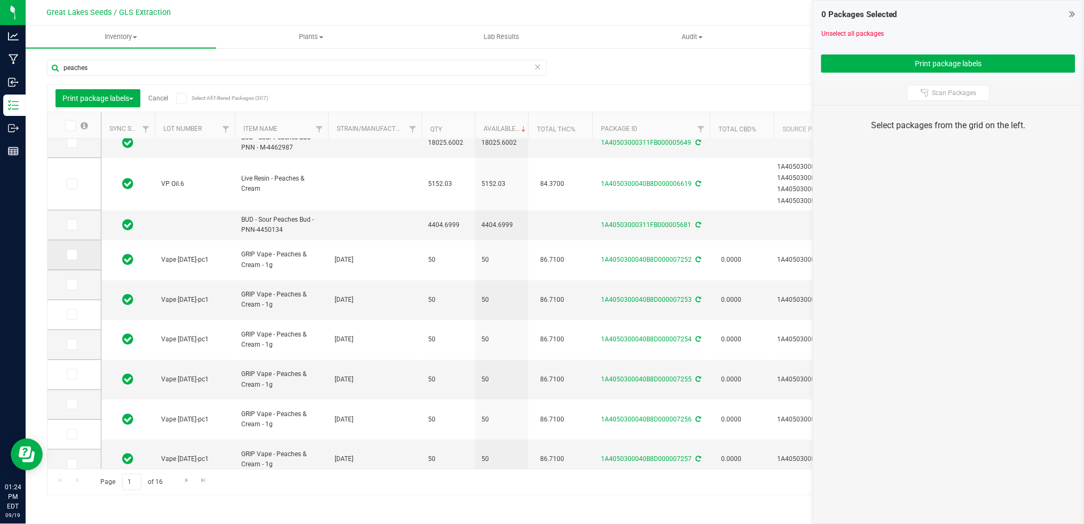
click at [74, 255] on icon at bounding box center [71, 255] width 7 height 0
click at [0, 0] on input "checkbox" at bounding box center [0, 0] width 0 height 0
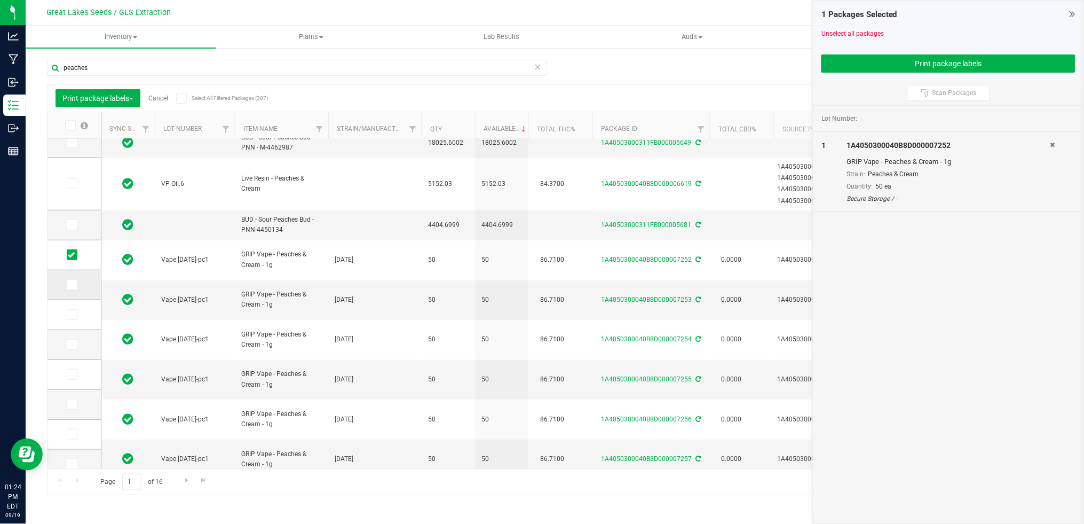
click at [72, 285] on icon at bounding box center [71, 285] width 7 height 0
click at [0, 0] on input "checkbox" at bounding box center [0, 0] width 0 height 0
click at [70, 314] on icon at bounding box center [71, 314] width 7 height 0
click at [0, 0] on input "checkbox" at bounding box center [0, 0] width 0 height 0
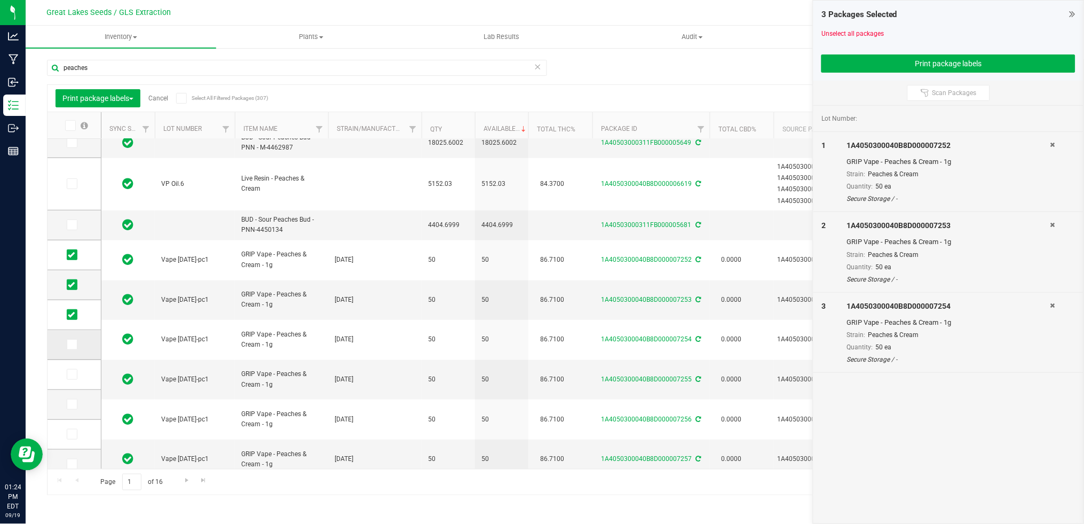
click at [72, 344] on icon at bounding box center [71, 344] width 7 height 0
click at [0, 0] on input "checkbox" at bounding box center [0, 0] width 0 height 0
click at [67, 379] on span at bounding box center [72, 374] width 11 height 11
click at [0, 0] on input "checkbox" at bounding box center [0, 0] width 0 height 0
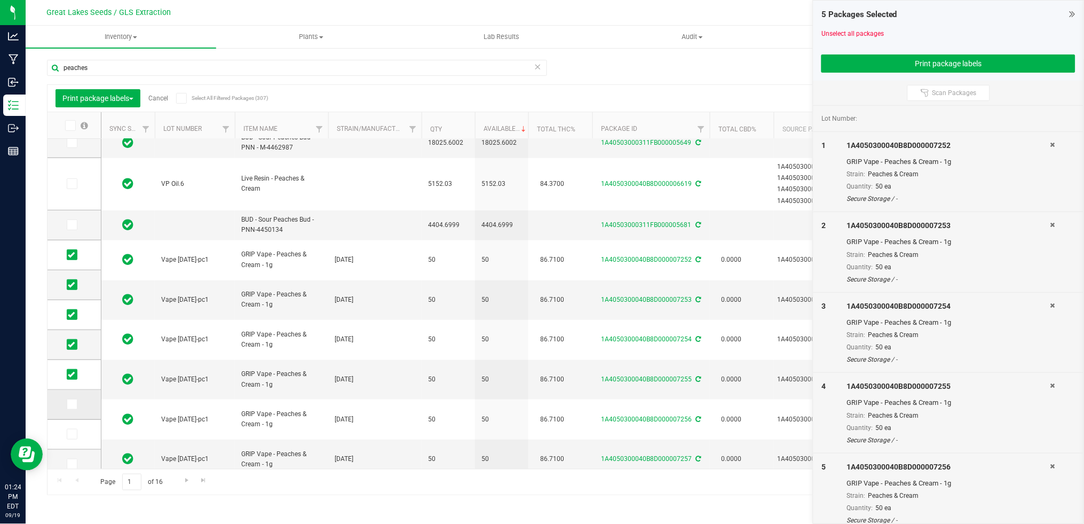
click at [69, 404] on icon at bounding box center [71, 404] width 7 height 0
click at [0, 0] on input "checkbox" at bounding box center [0, 0] width 0 height 0
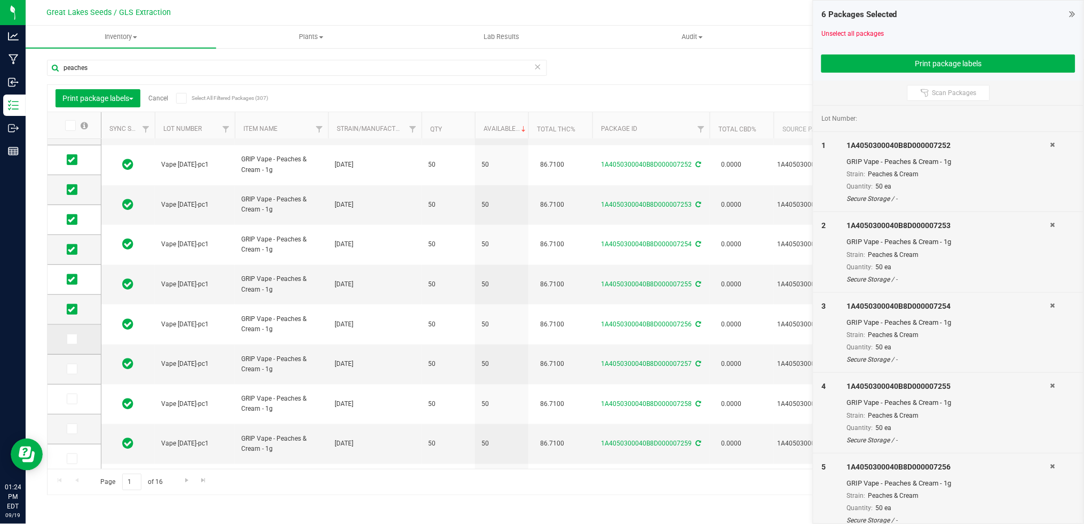
click at [74, 339] on icon at bounding box center [71, 339] width 7 height 0
click at [0, 0] on input "checkbox" at bounding box center [0, 0] width 0 height 0
click at [75, 371] on span at bounding box center [72, 369] width 11 height 11
click at [0, 0] on input "checkbox" at bounding box center [0, 0] width 0 height 0
click at [960, 68] on button "Print package labels" at bounding box center [949, 63] width 254 height 18
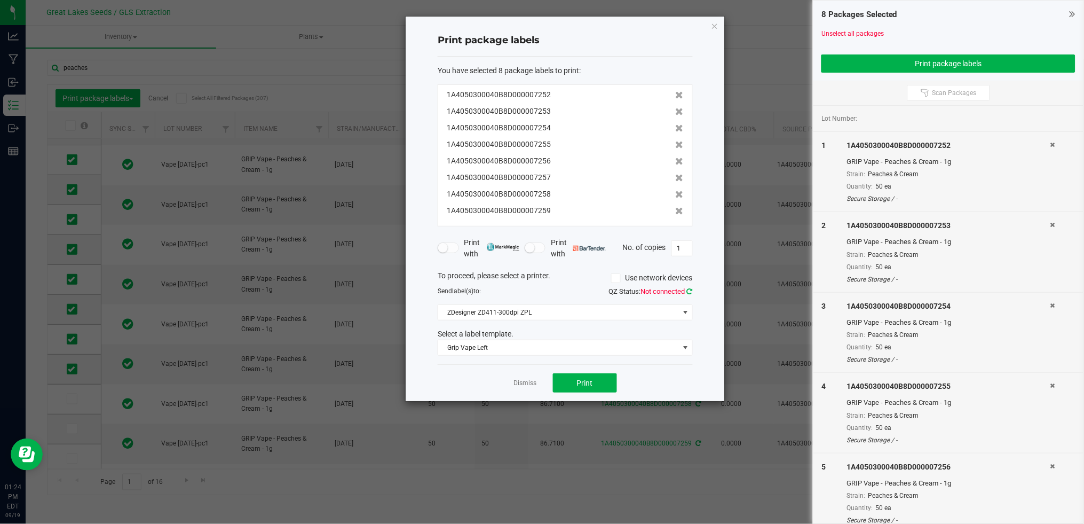
click at [691, 289] on icon at bounding box center [690, 291] width 6 height 7
click at [616, 311] on span "ZDesigner ZD411-300dpi ZPL" at bounding box center [558, 312] width 241 height 15
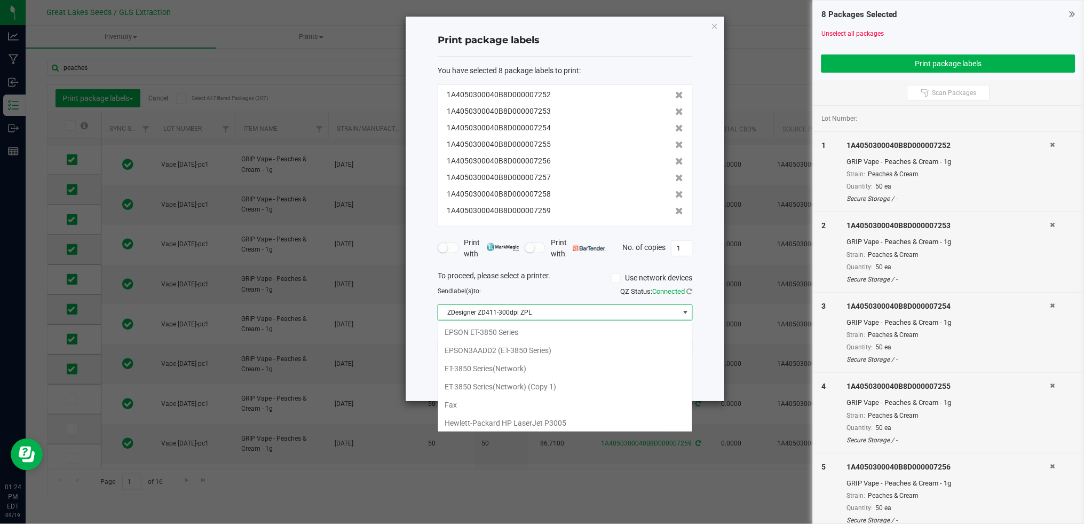
scroll to position [16, 255]
click at [589, 313] on span "ZDesigner ZD411-300dpi ZPL" at bounding box center [558, 312] width 241 height 15
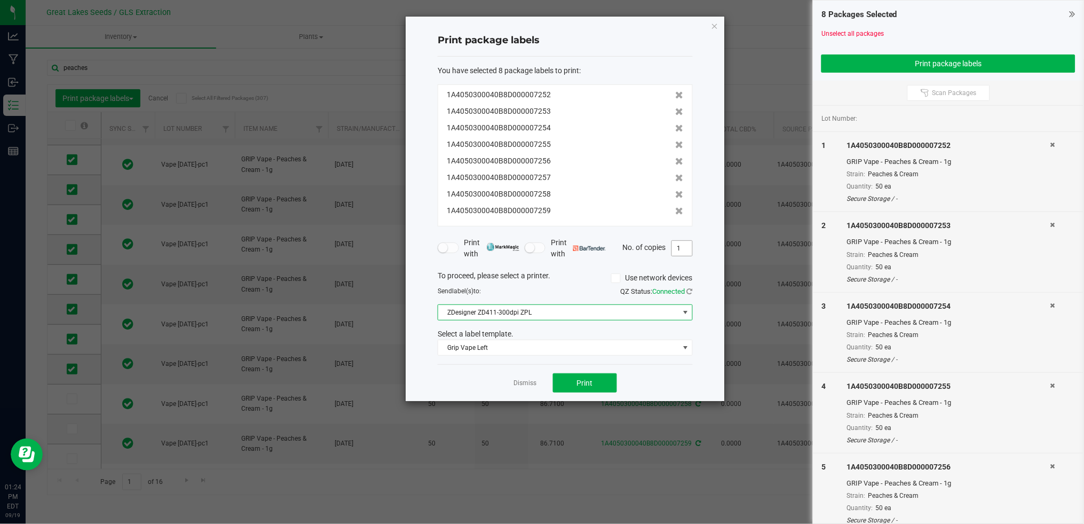
click at [685, 251] on input "1" at bounding box center [682, 248] width 20 height 15
type input "50"
click at [577, 378] on span "Print" at bounding box center [585, 382] width 16 height 9
click at [523, 381] on link "Dismiss" at bounding box center [525, 382] width 23 height 9
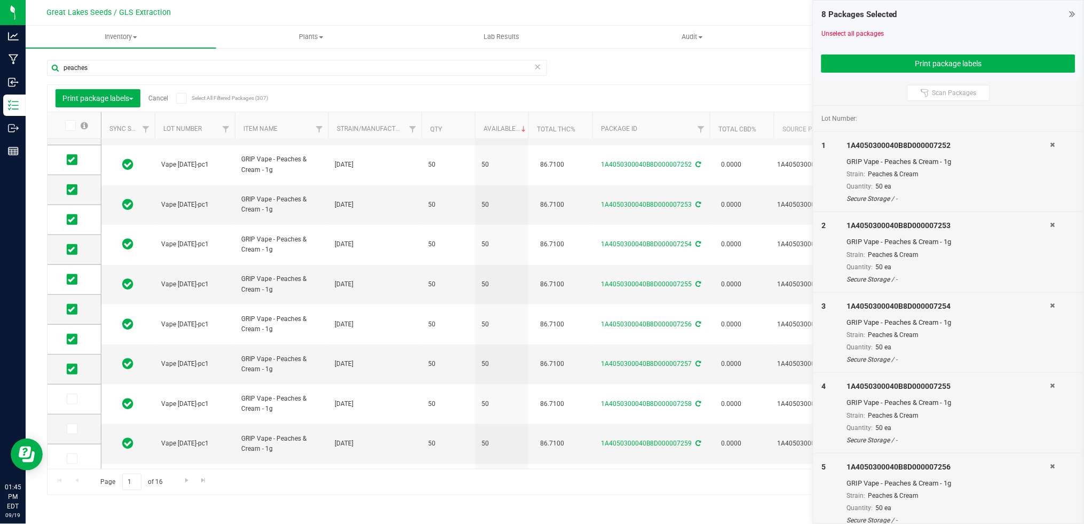
click at [1076, 12] on icon at bounding box center [1073, 14] width 6 height 11
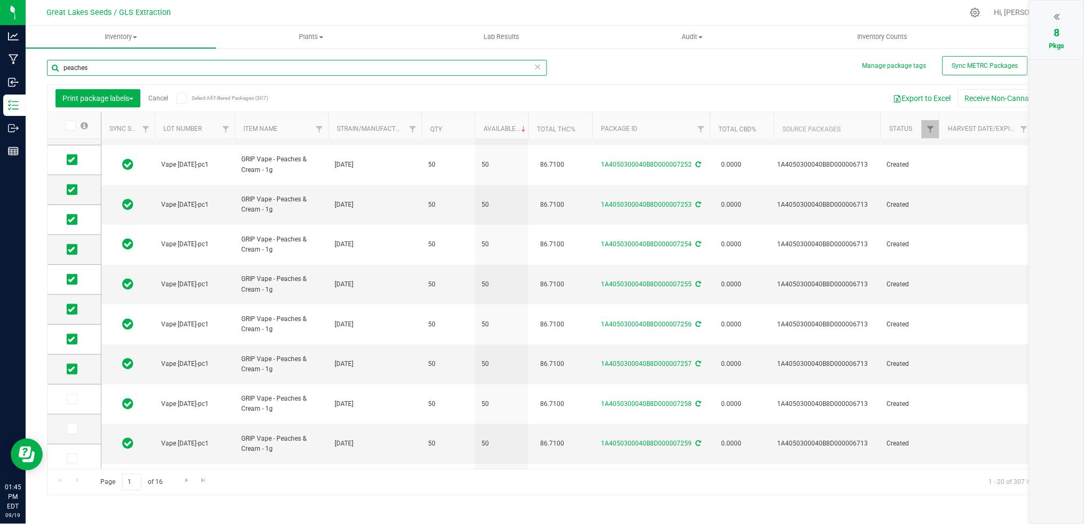
click at [66, 62] on input "peaches" at bounding box center [297, 68] width 500 height 16
type input "p"
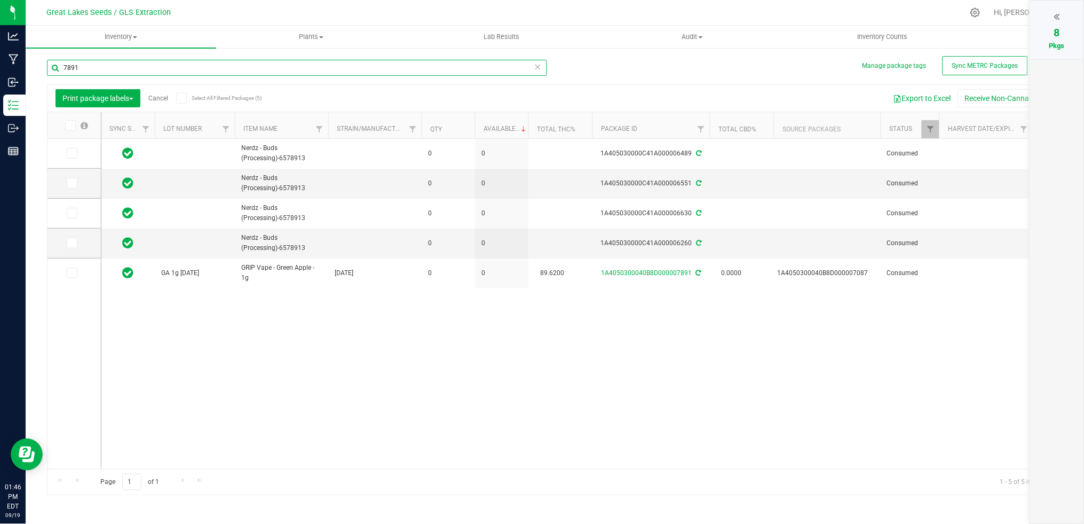
type input "7891"
click at [151, 99] on link "Cancel" at bounding box center [158, 97] width 20 height 7
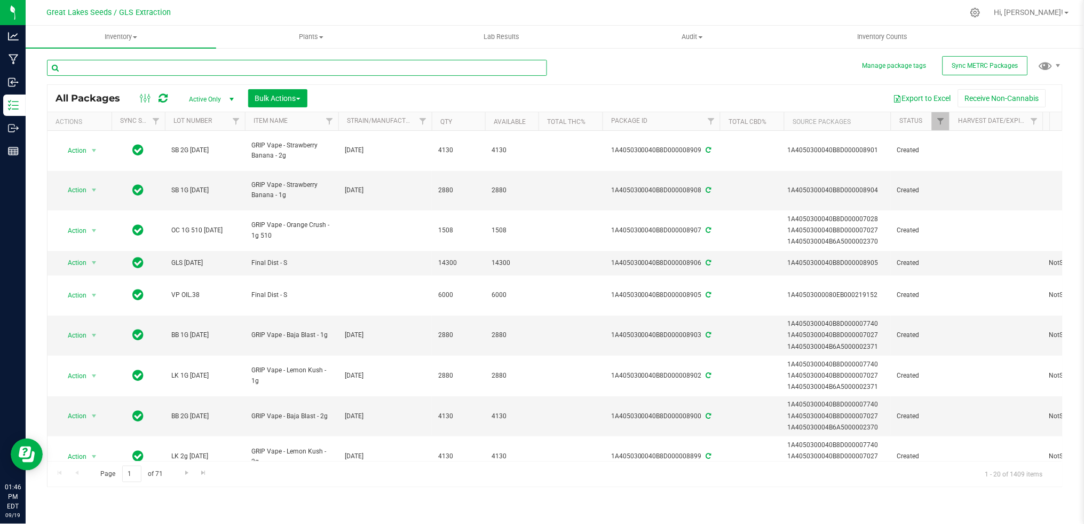
click at [124, 64] on input "text" at bounding box center [297, 68] width 500 height 16
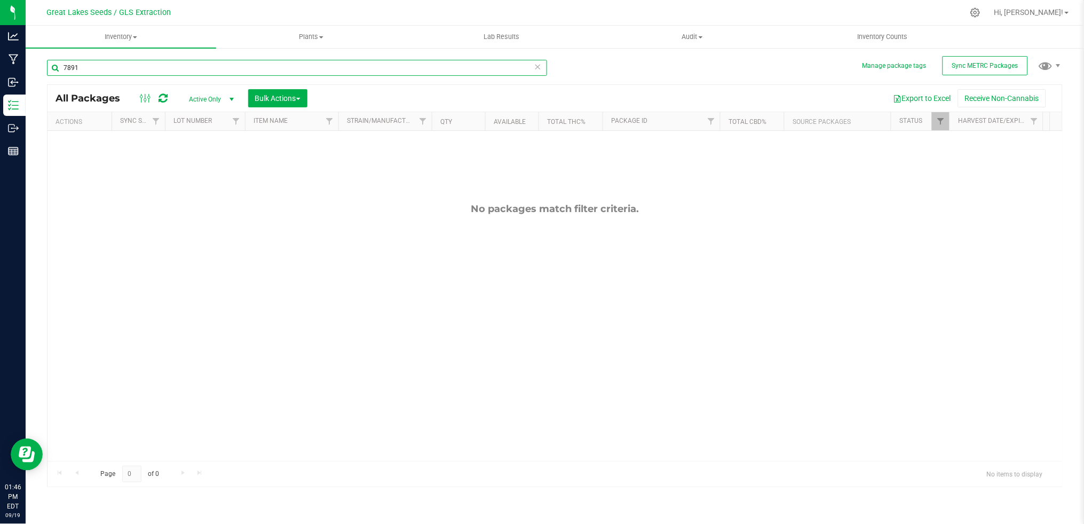
drag, startPoint x: 125, startPoint y: 73, endPoint x: 61, endPoint y: 70, distance: 64.1
click at [61, 70] on input "7891" at bounding box center [297, 68] width 500 height 16
type input "7891"
click at [328, 89] on div "Export to Excel Receive Non-Cannabis" at bounding box center [684, 98] width 739 height 18
click at [222, 97] on span "Active Only" at bounding box center [209, 99] width 59 height 15
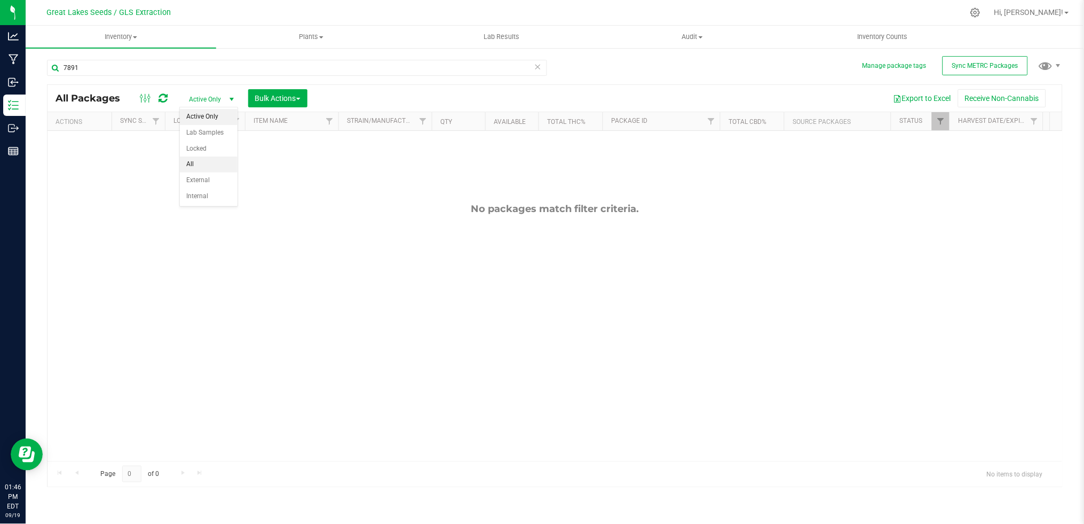
click at [209, 163] on li "All" at bounding box center [209, 164] width 58 height 16
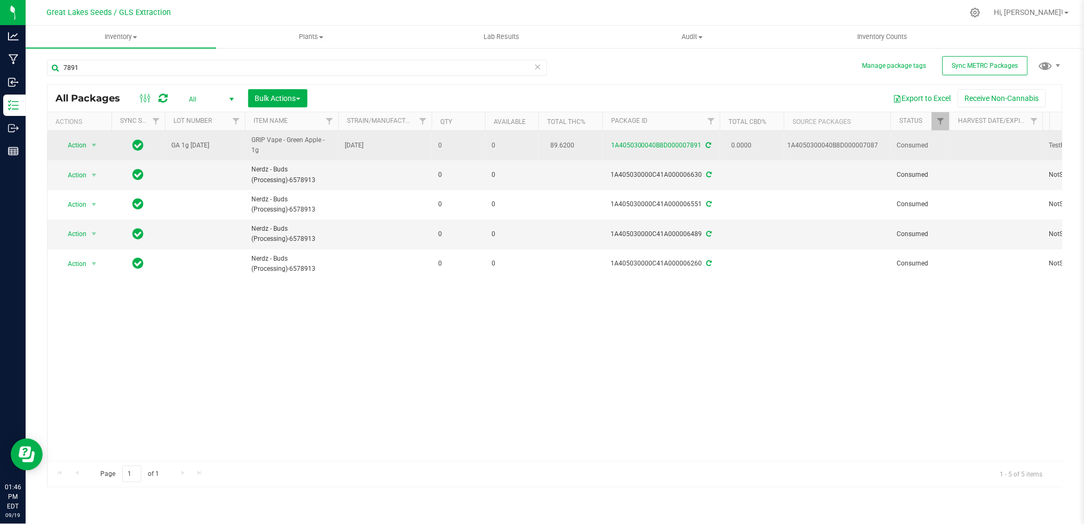
drag, startPoint x: 938, startPoint y: 143, endPoint x: 898, endPoint y: 146, distance: 39.7
click at [898, 146] on span "Consumed" at bounding box center [920, 145] width 46 height 10
click at [85, 144] on span "Action" at bounding box center [72, 145] width 29 height 15
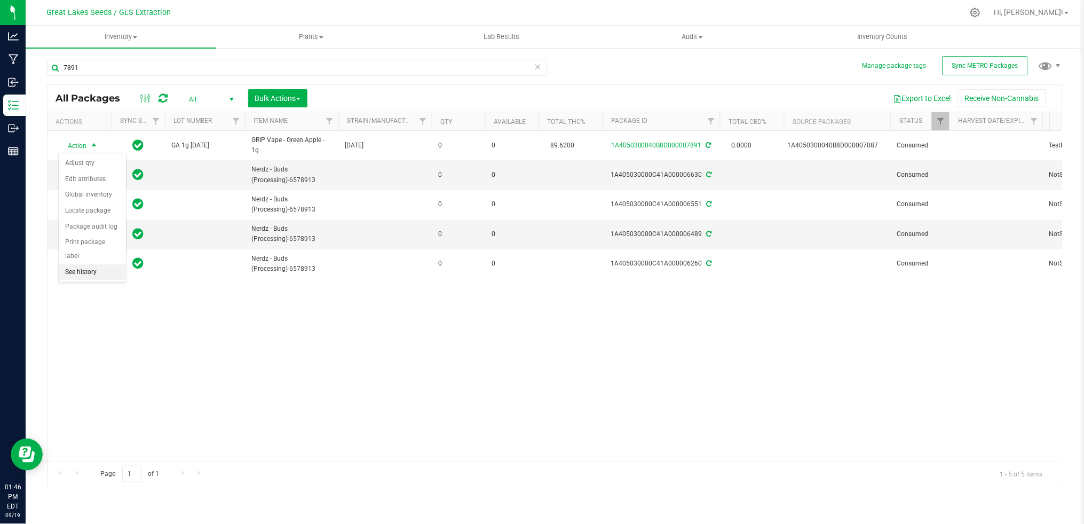
click at [91, 274] on li "See history" at bounding box center [92, 272] width 67 height 16
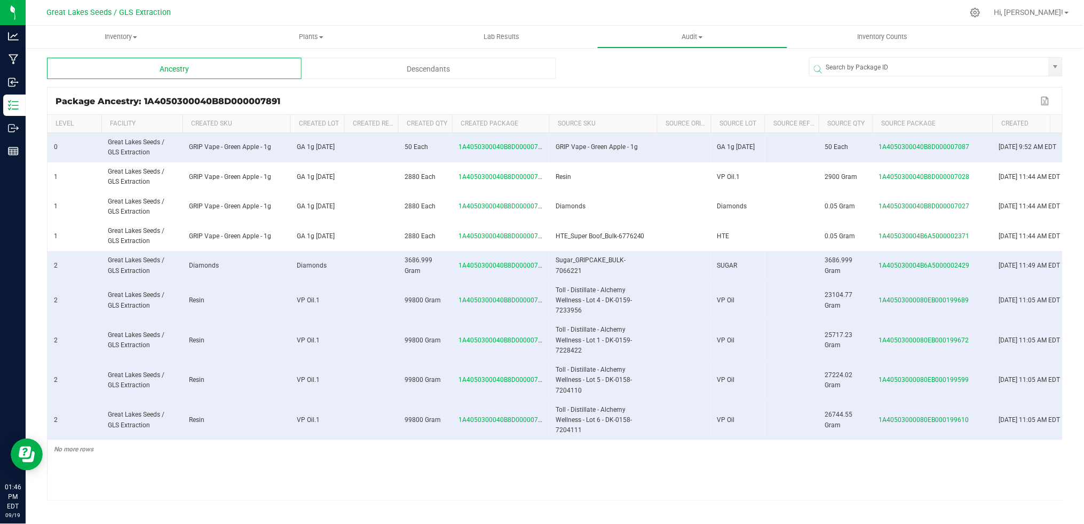
click at [990, 124] on span at bounding box center [991, 202] width 3 height 175
click at [556, 124] on span at bounding box center [554, 202] width 3 height 175
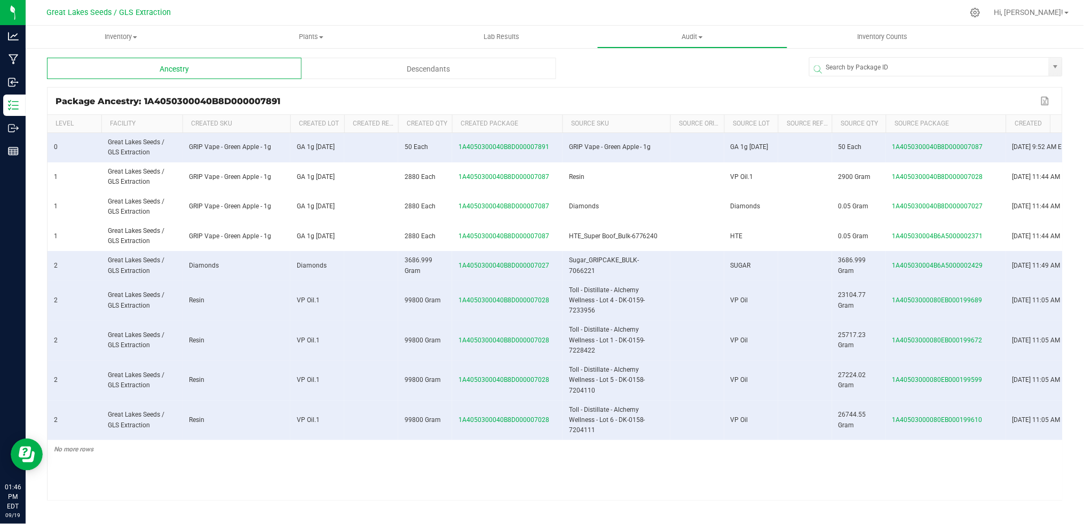
click at [452, 70] on div "Descendants" at bounding box center [429, 68] width 255 height 21
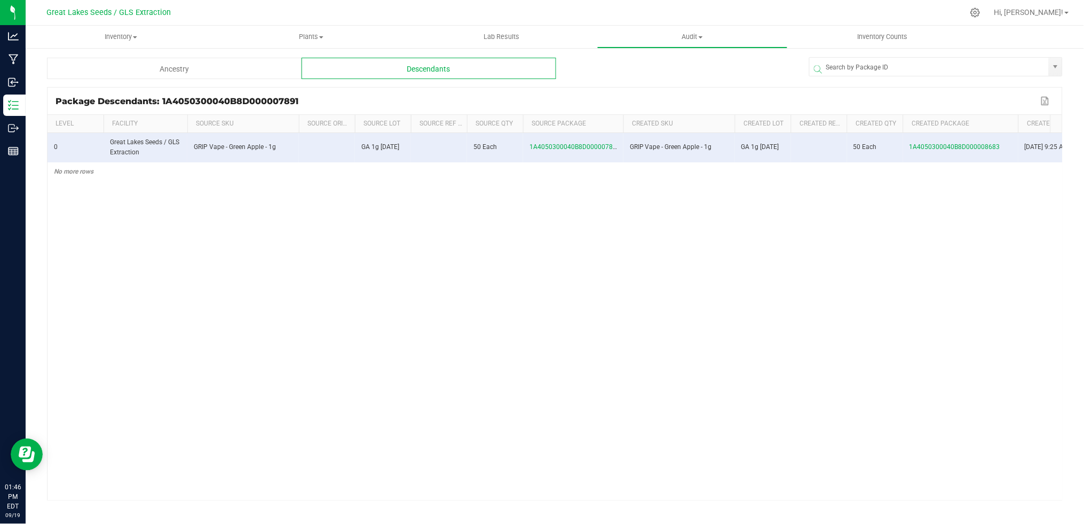
click at [1016, 123] on span at bounding box center [1016, 202] width 3 height 175
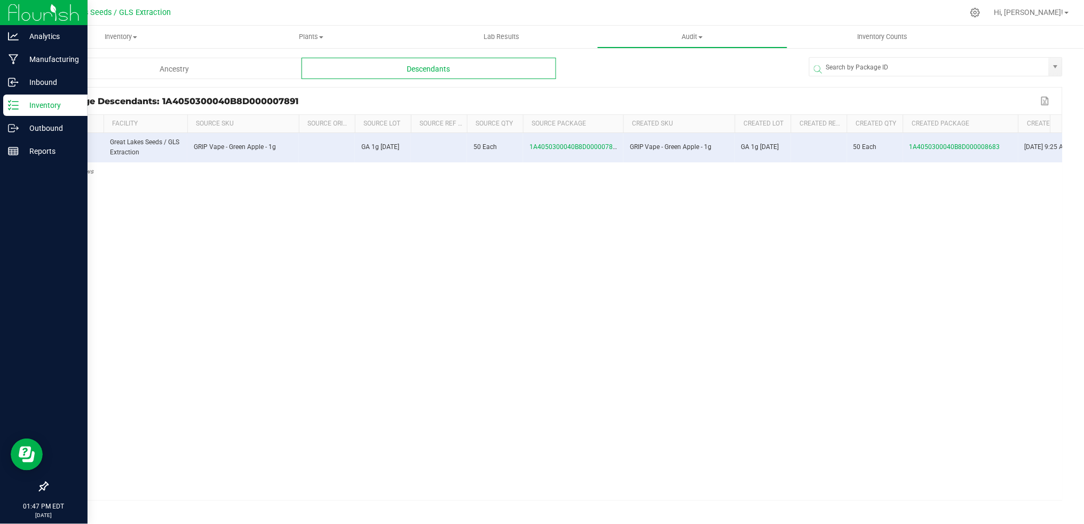
click at [28, 105] on p "Inventory" at bounding box center [51, 105] width 64 height 13
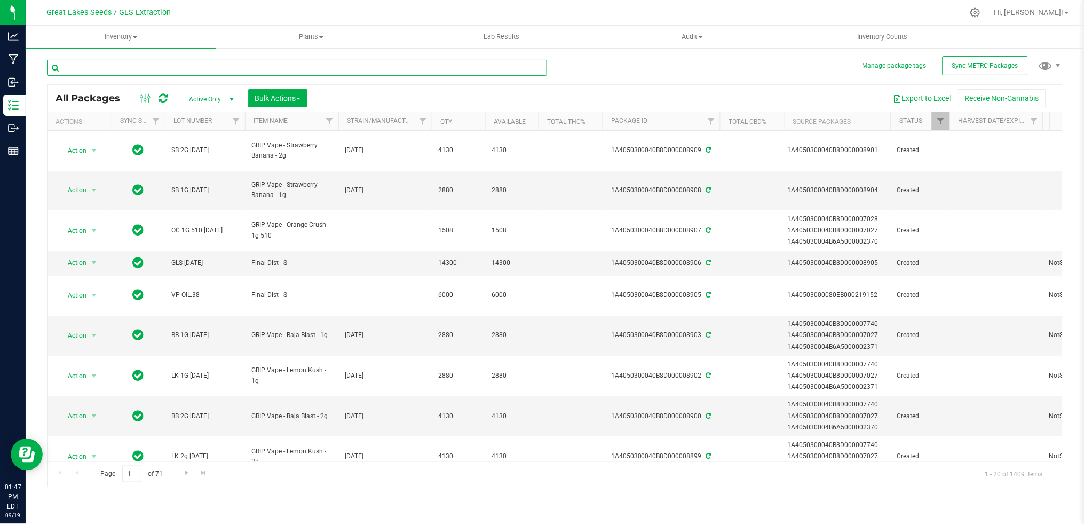
click at [161, 66] on input "text" at bounding box center [297, 68] width 500 height 16
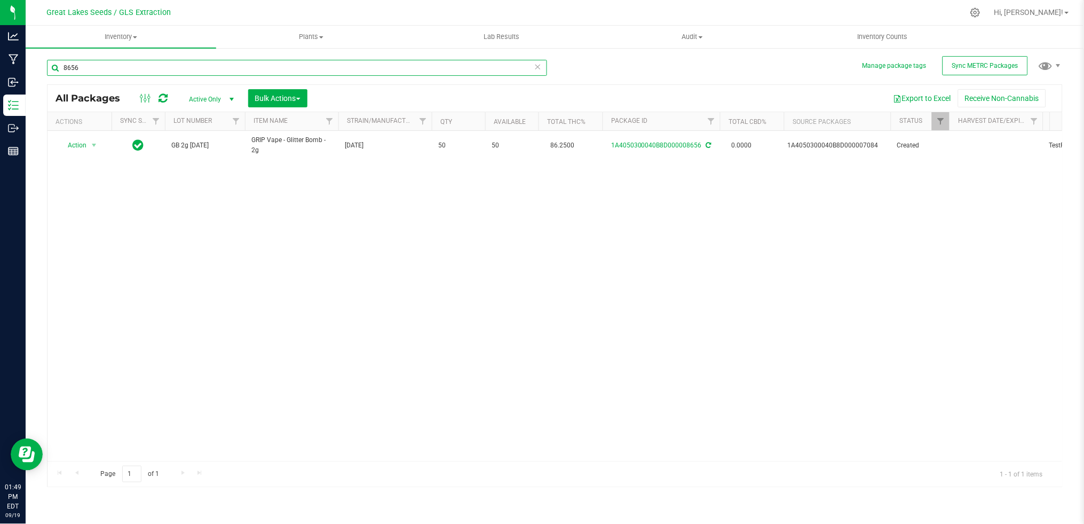
drag, startPoint x: 85, startPoint y: 61, endPoint x: 29, endPoint y: 71, distance: 56.3
click at [29, 71] on div "Manage package tags Sync METRC Packages 8656 All Packages Active Only Active On…" at bounding box center [555, 210] width 1059 height 326
type input "8558"
